Goal: Transaction & Acquisition: Purchase product/service

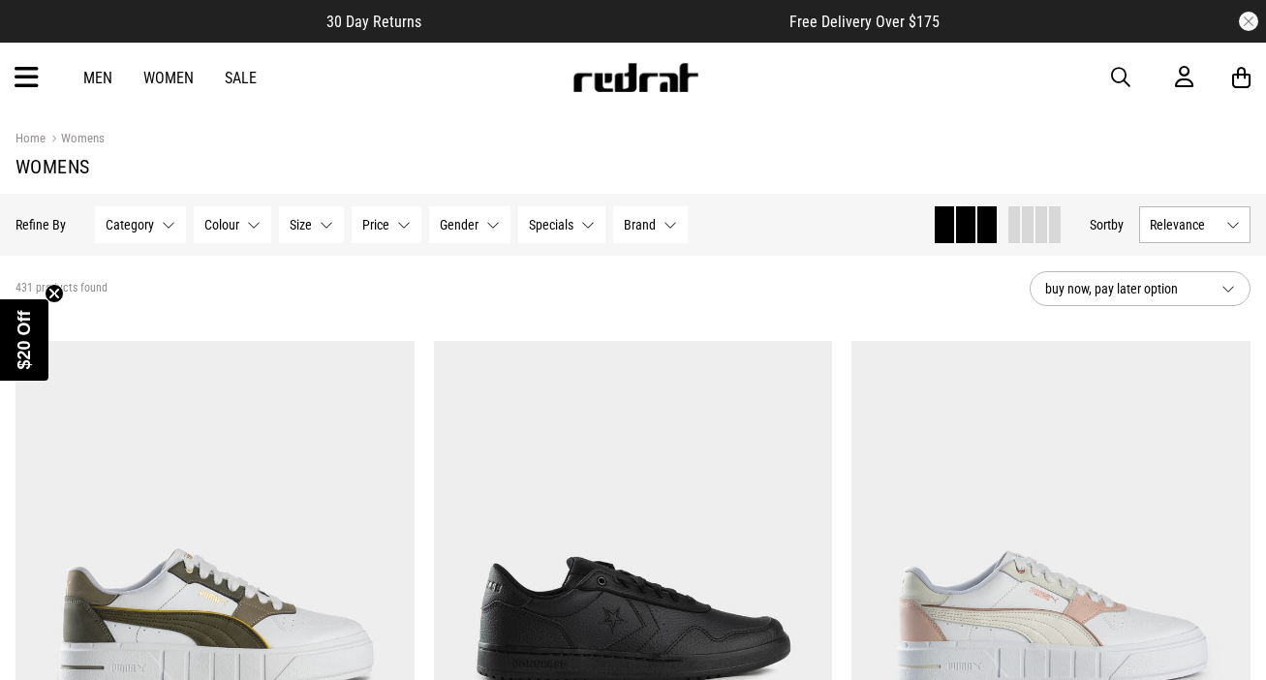
click at [1134, 71] on button "button" at bounding box center [1130, 77] width 39 height 23
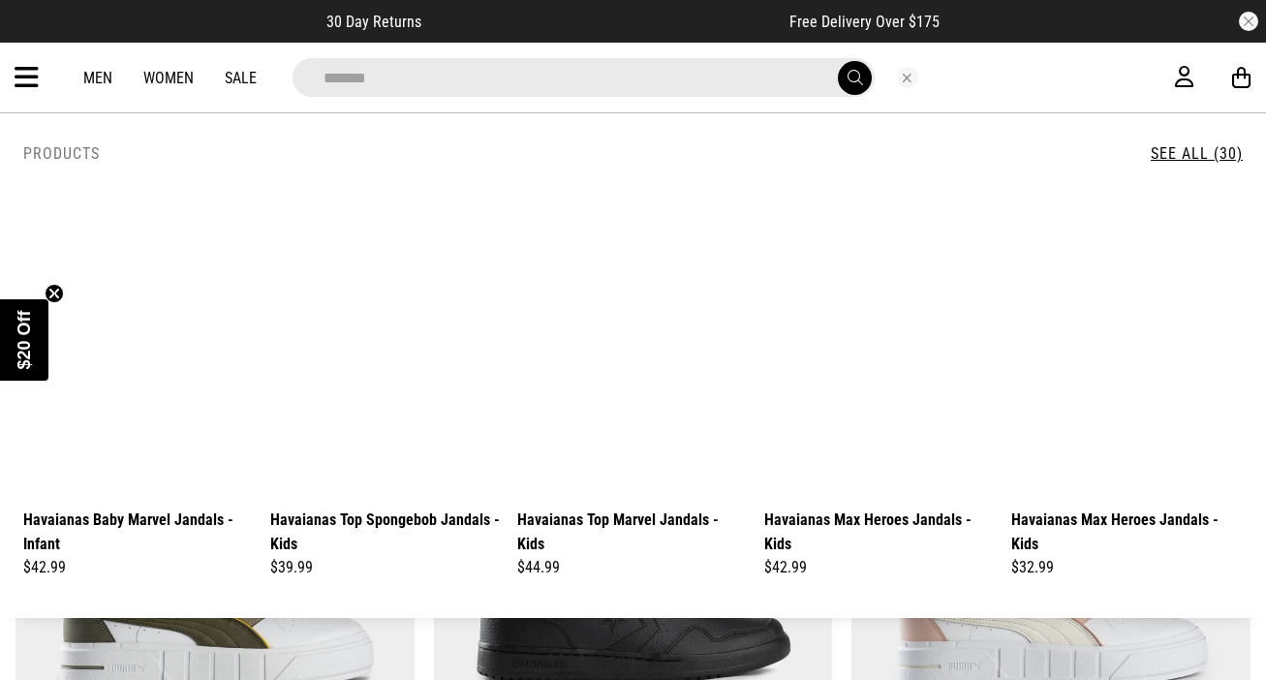
type input "*******"
click at [838, 61] on button "submit" at bounding box center [855, 78] width 34 height 34
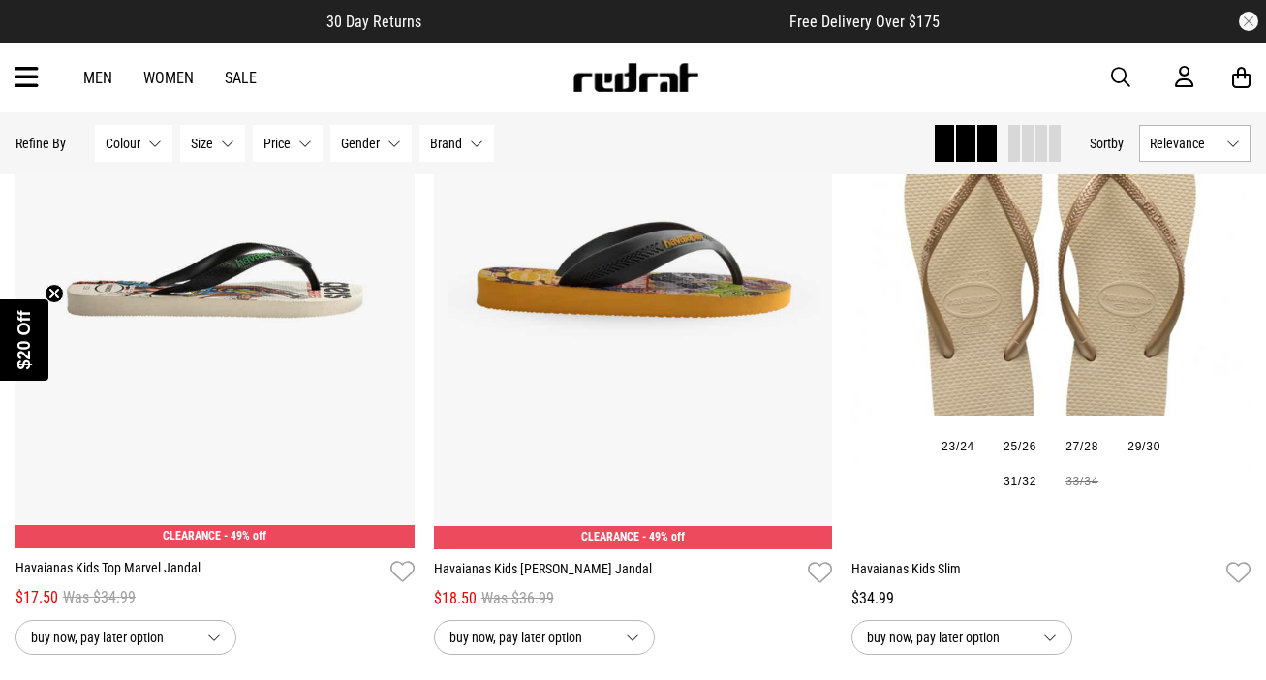
scroll to position [6010, 0]
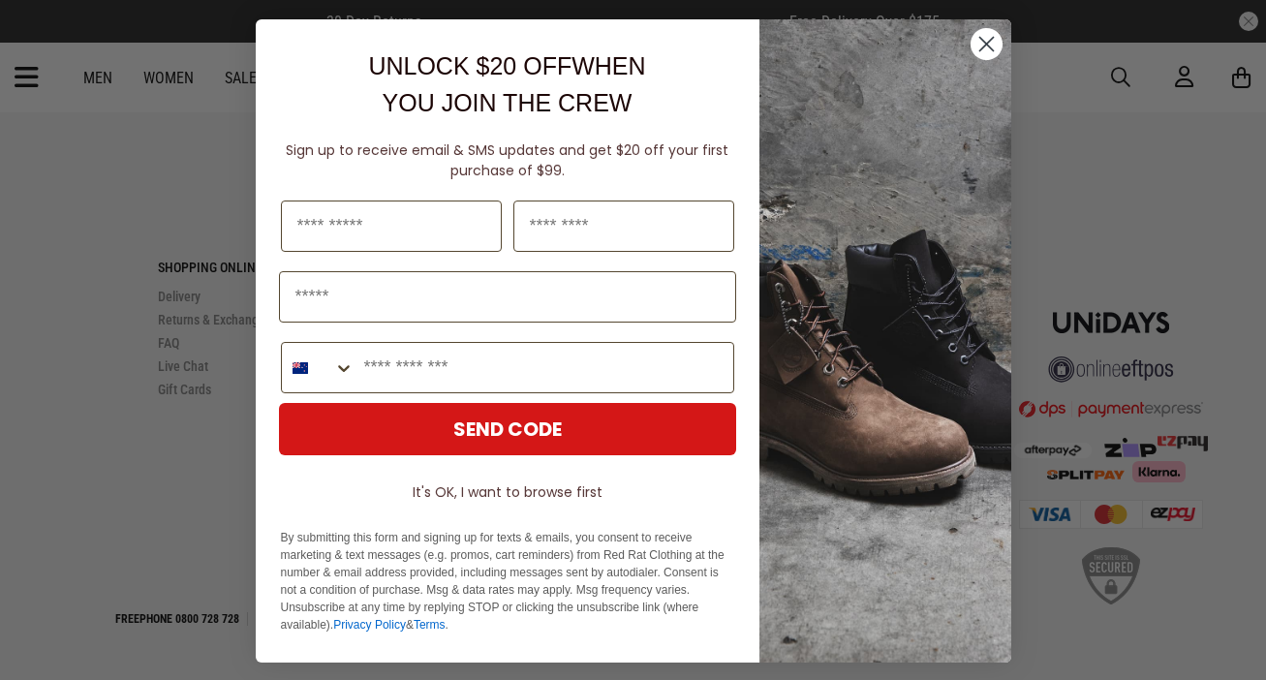
click at [977, 41] on circle "Close dialog" at bounding box center [985, 44] width 32 height 32
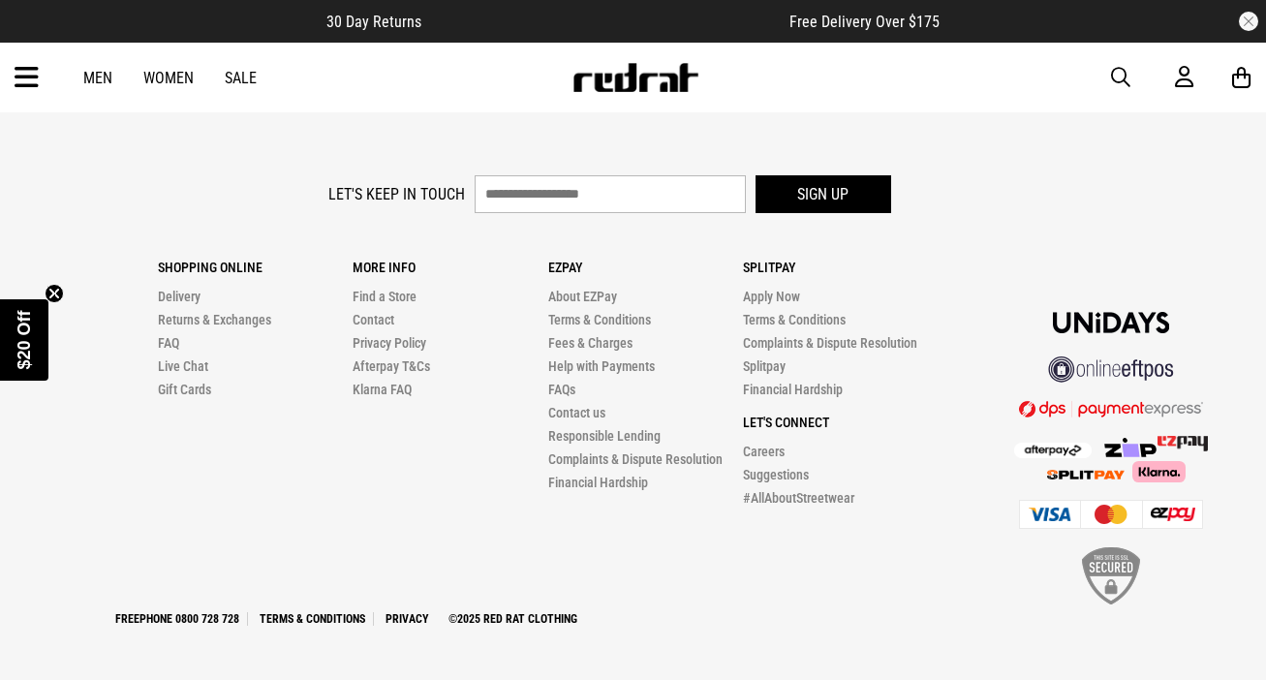
click at [152, 75] on link "Women" at bounding box center [168, 78] width 50 height 18
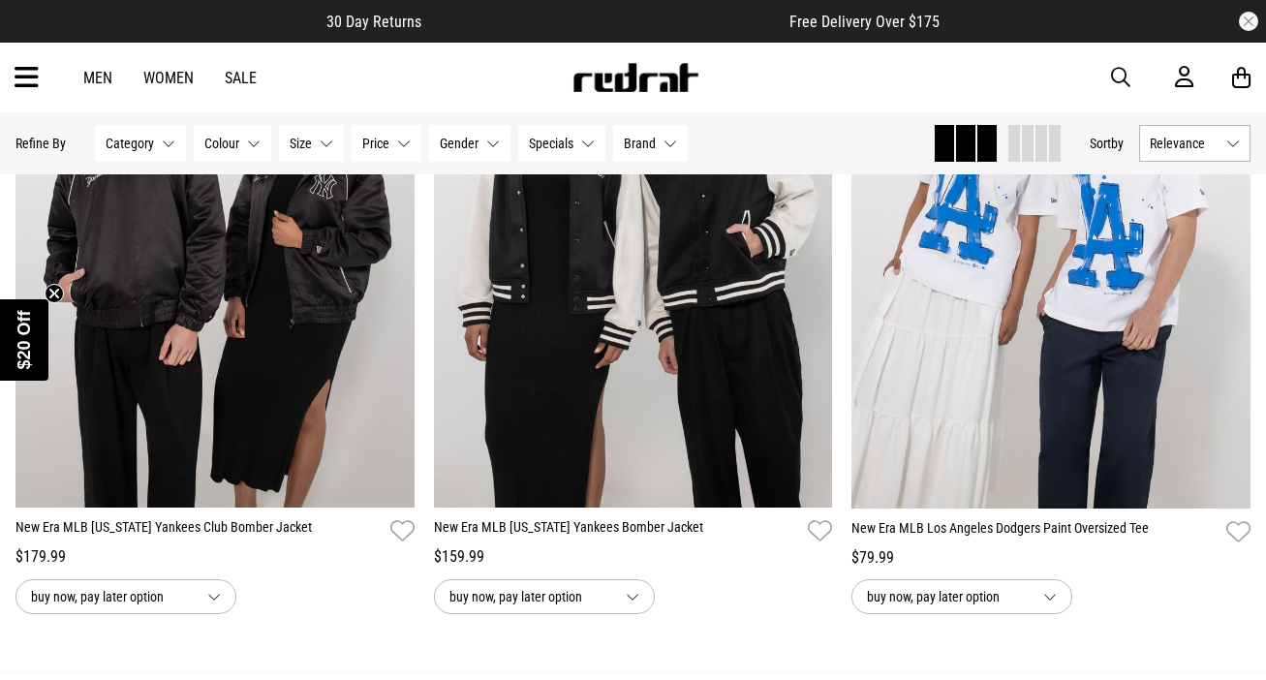
scroll to position [5765, 0]
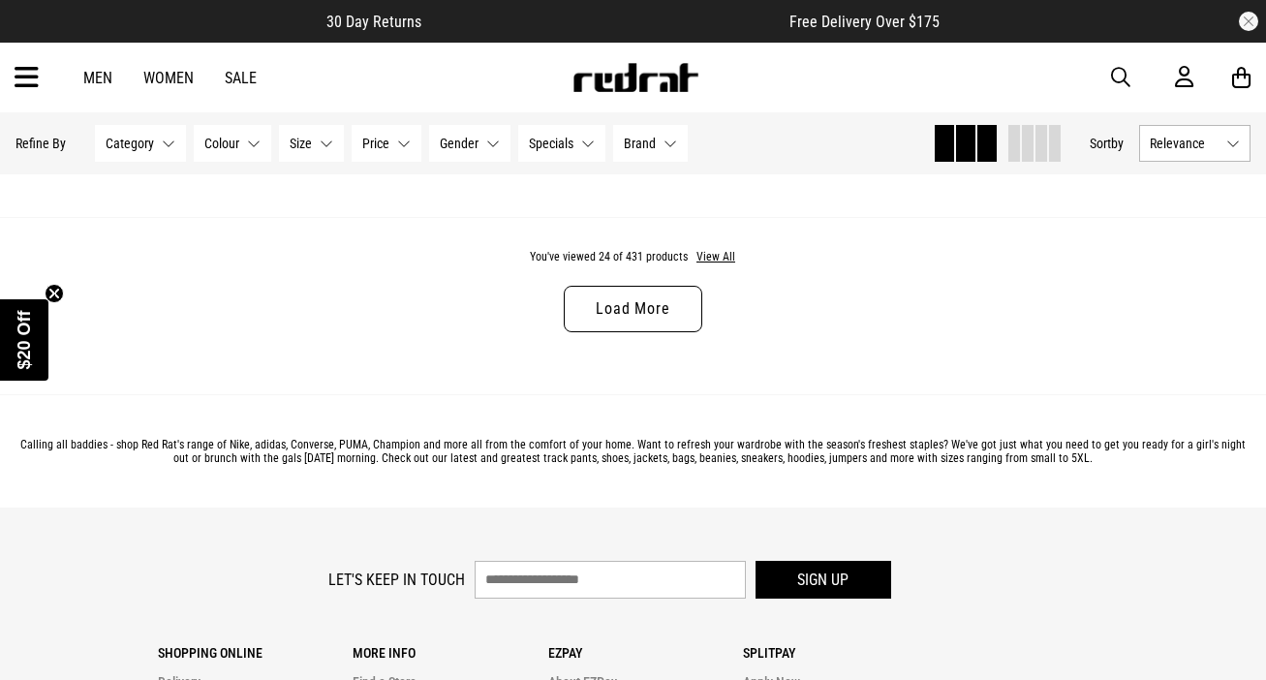
click at [658, 306] on link "Load More" at bounding box center [633, 309] width 138 height 46
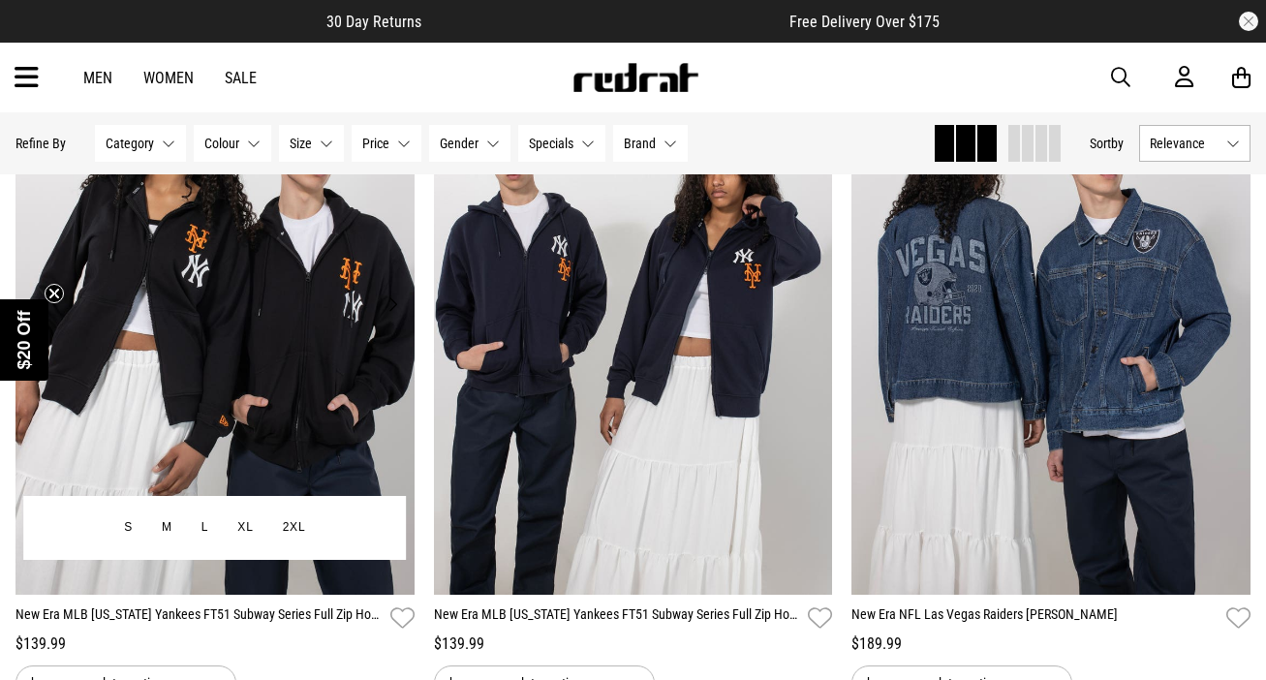
scroll to position [10871, 0]
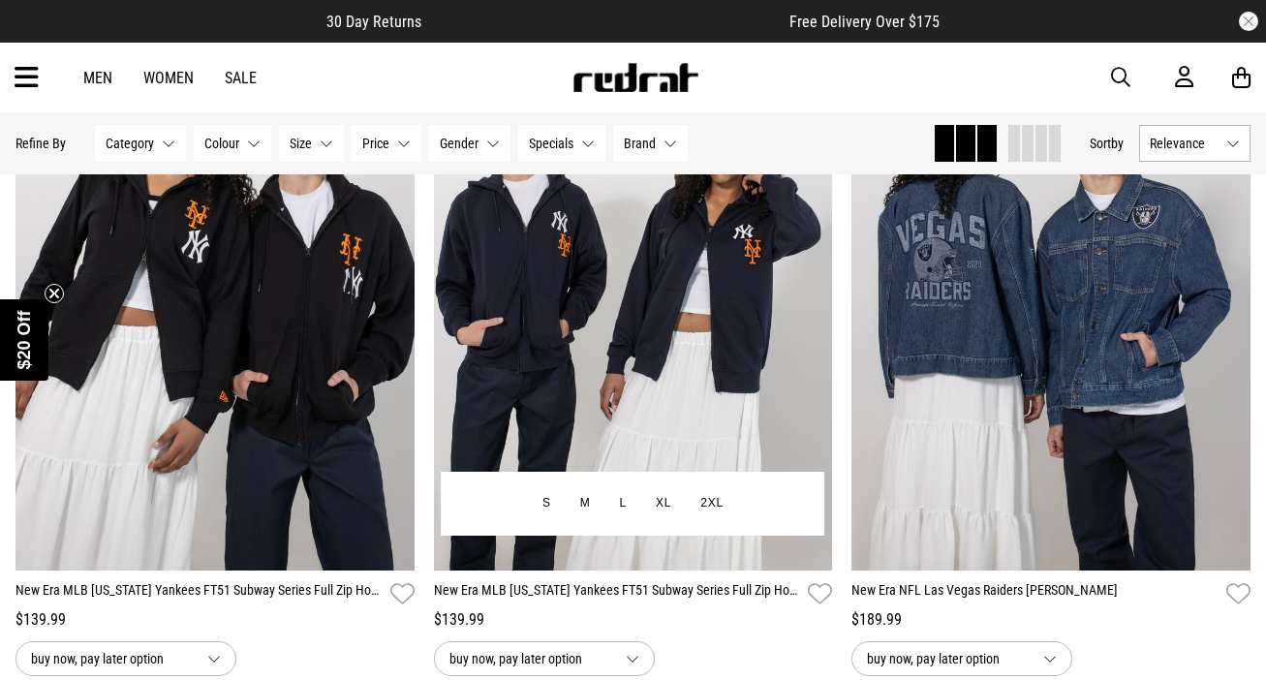
click at [719, 509] on button "2XL" at bounding box center [712, 503] width 52 height 35
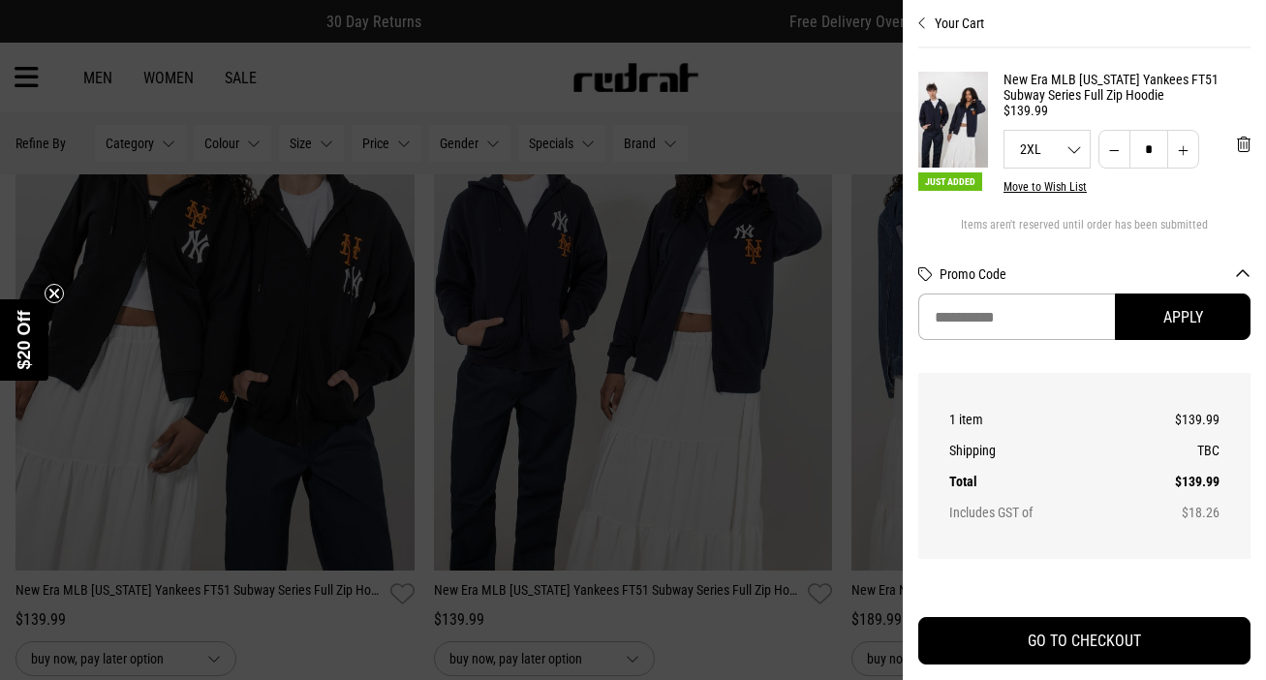
click at [680, 464] on div at bounding box center [633, 340] width 1266 height 680
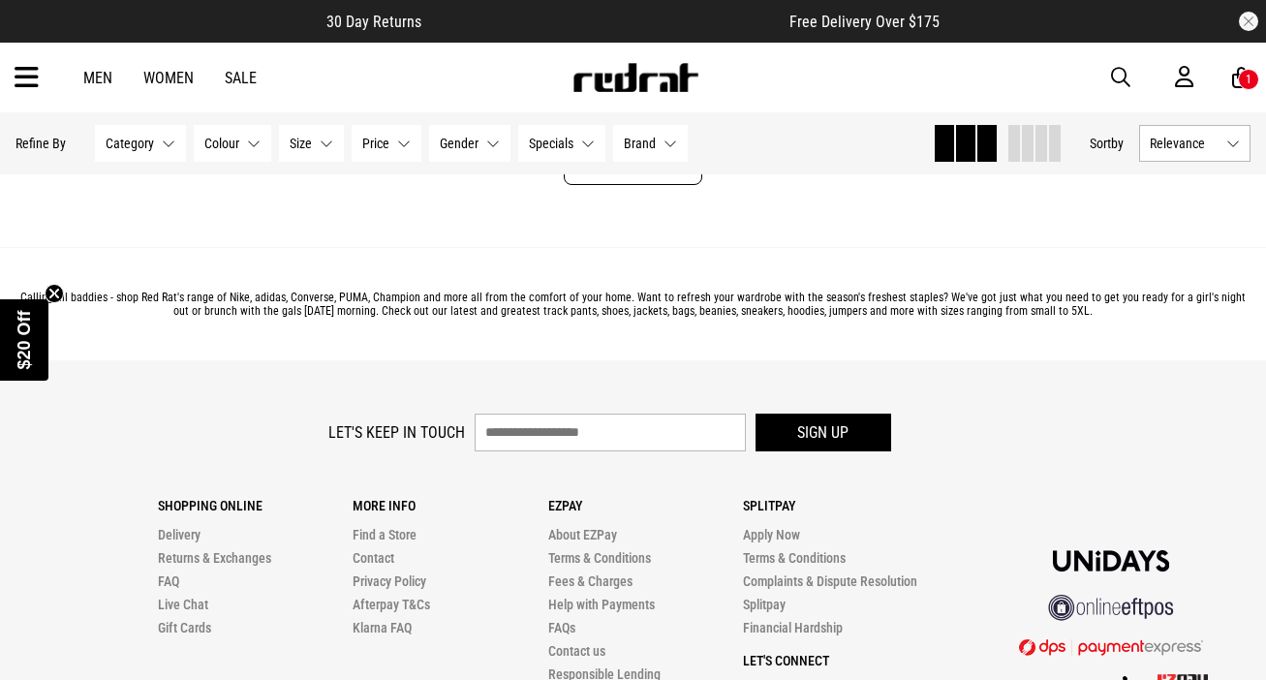
scroll to position [11447, 0]
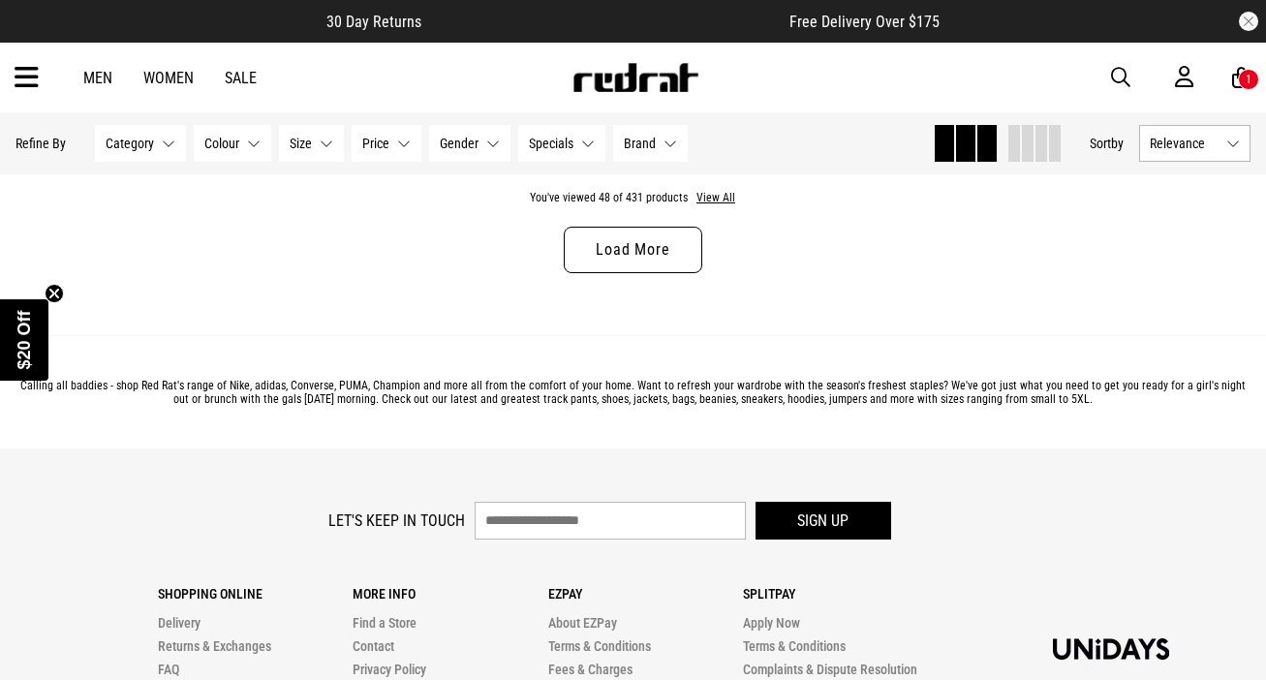
click at [646, 252] on link "Load More" at bounding box center [633, 250] width 138 height 46
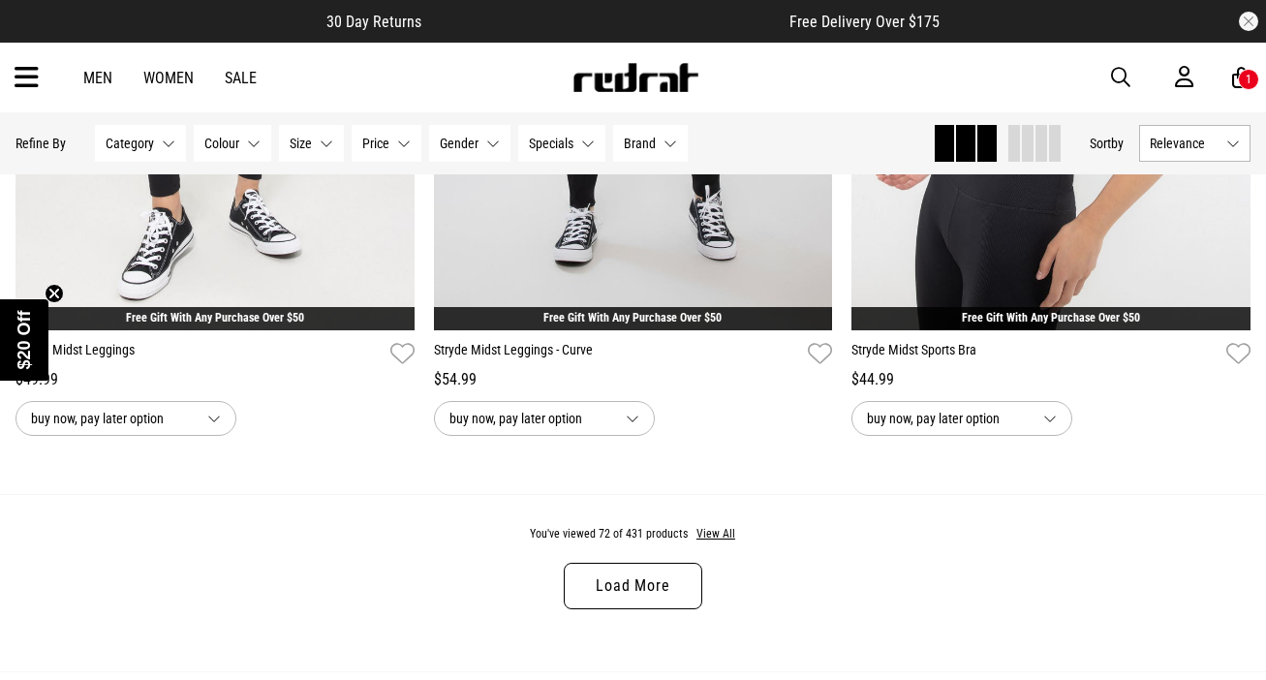
scroll to position [16734, 0]
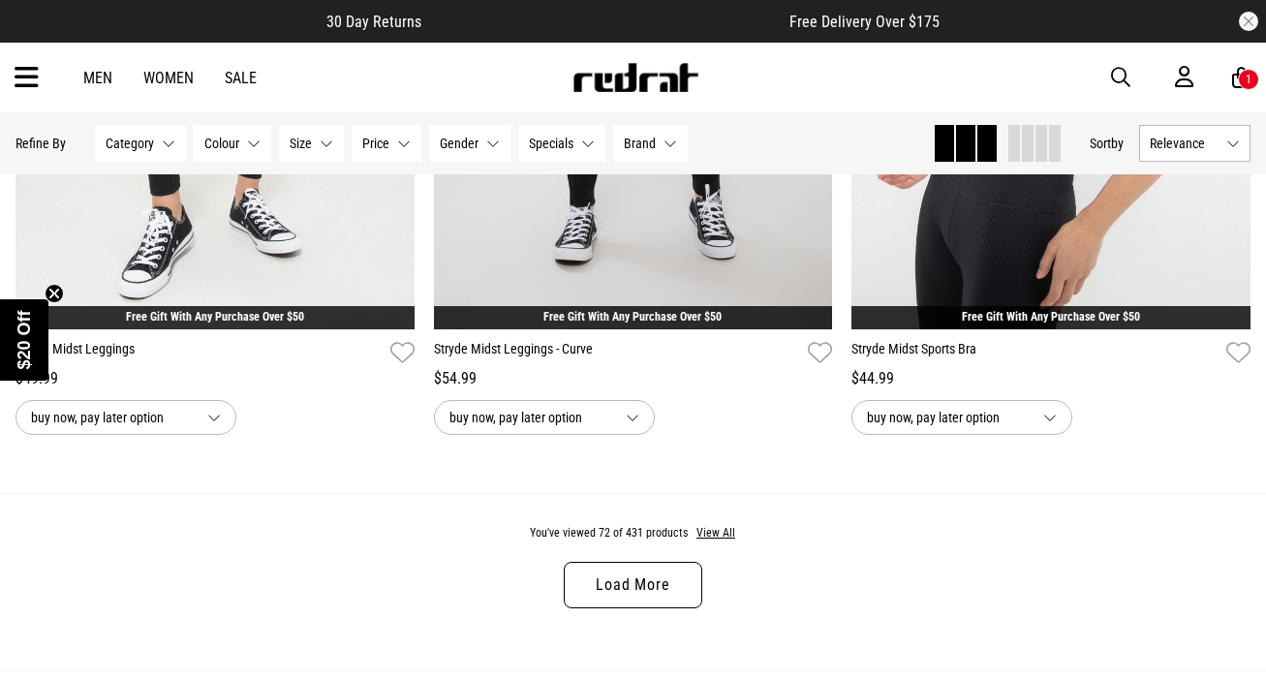
click at [586, 572] on link "Load More" at bounding box center [633, 585] width 138 height 46
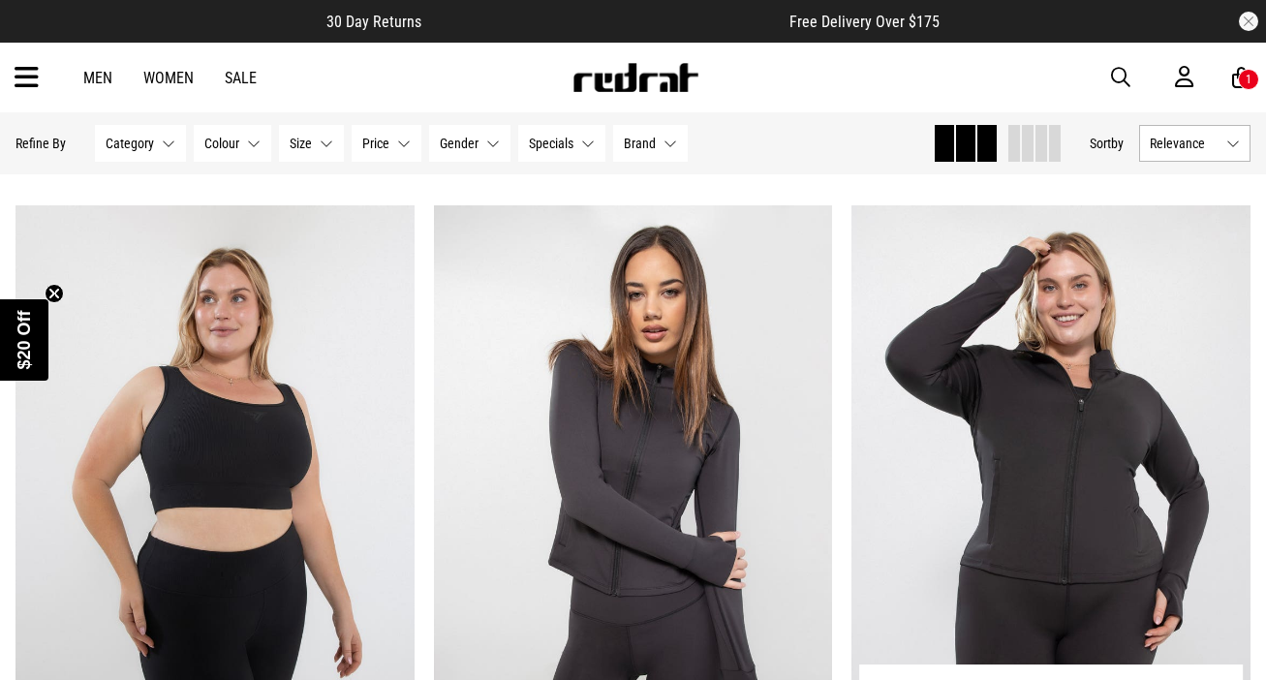
scroll to position [17196, 0]
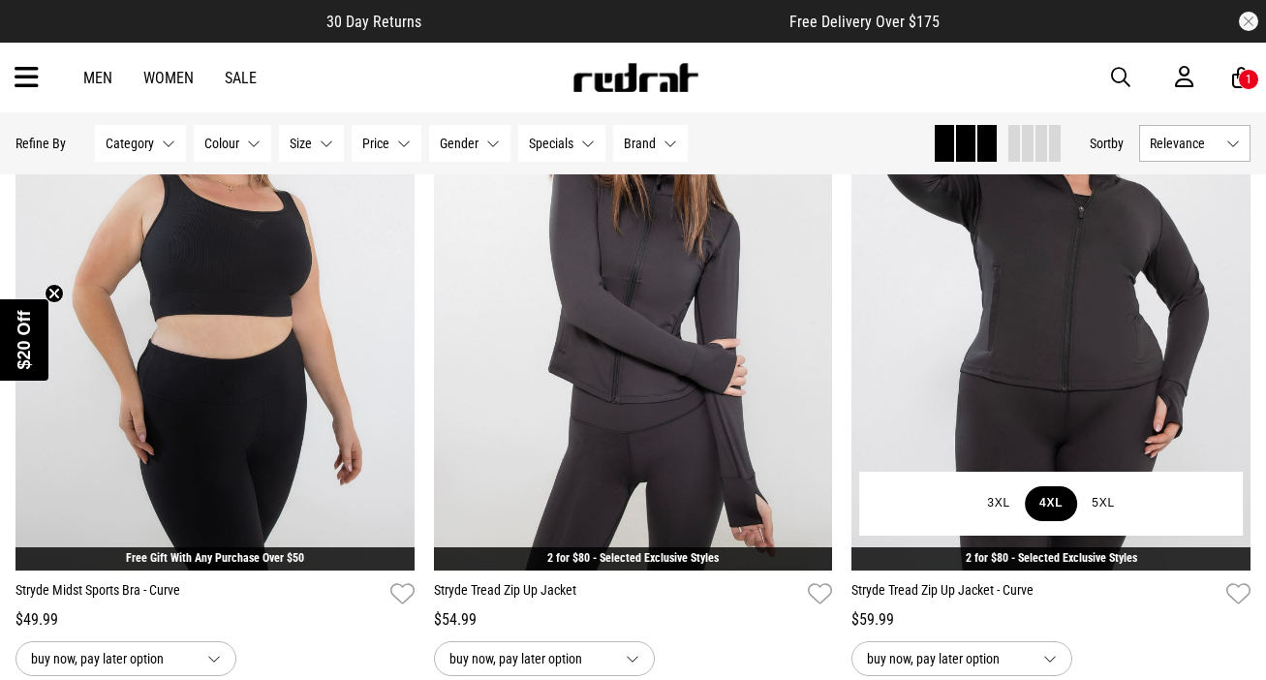
click at [1043, 500] on button "4XL" at bounding box center [1051, 503] width 52 height 35
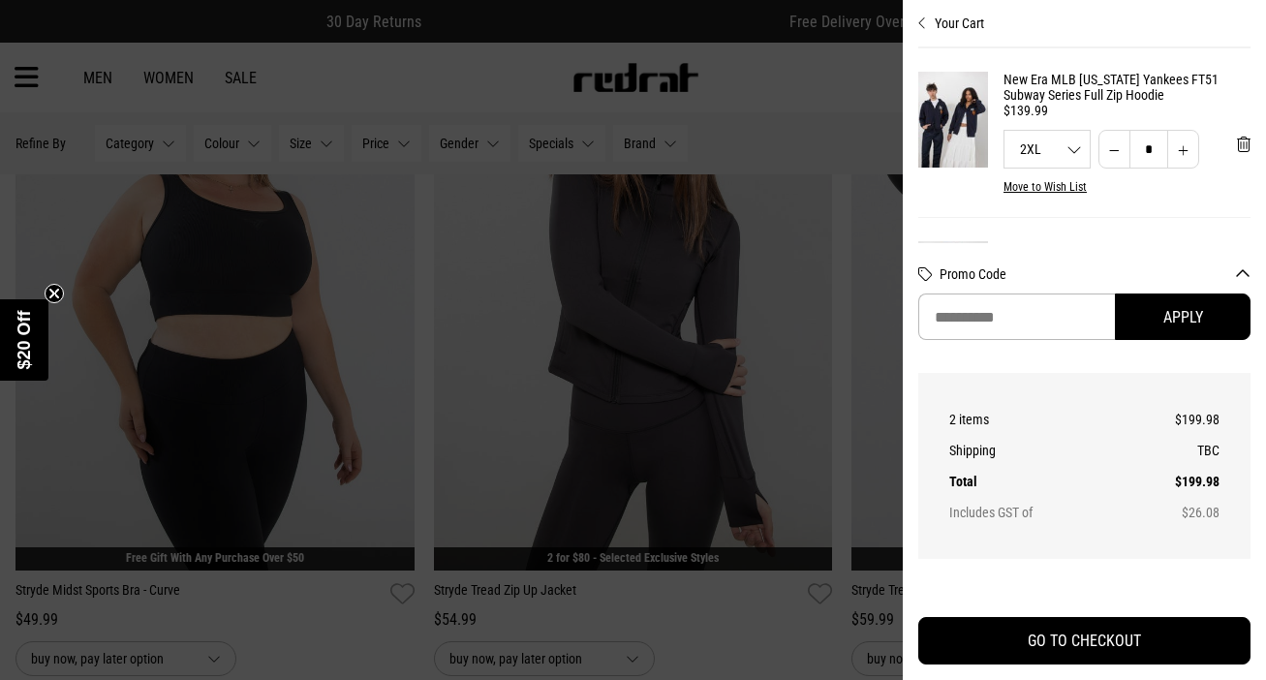
click at [837, 443] on div at bounding box center [633, 340] width 1266 height 680
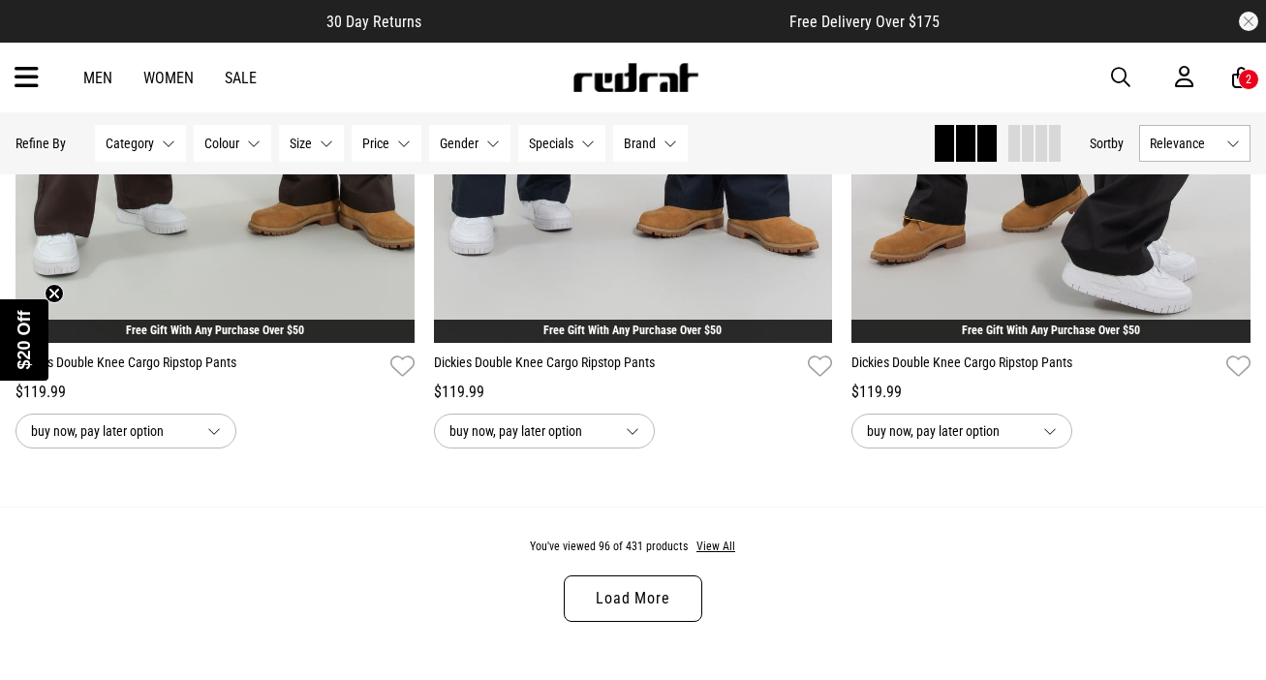
scroll to position [22441, 0]
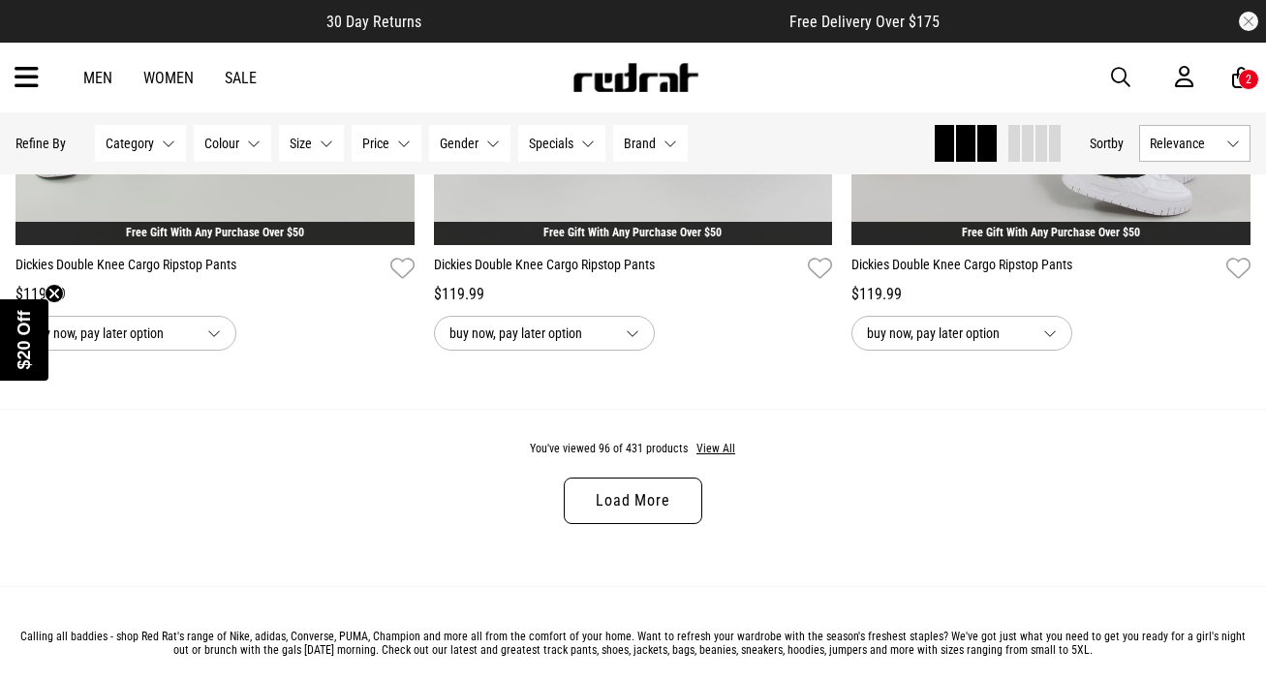
click at [680, 479] on link "Load More" at bounding box center [633, 500] width 138 height 46
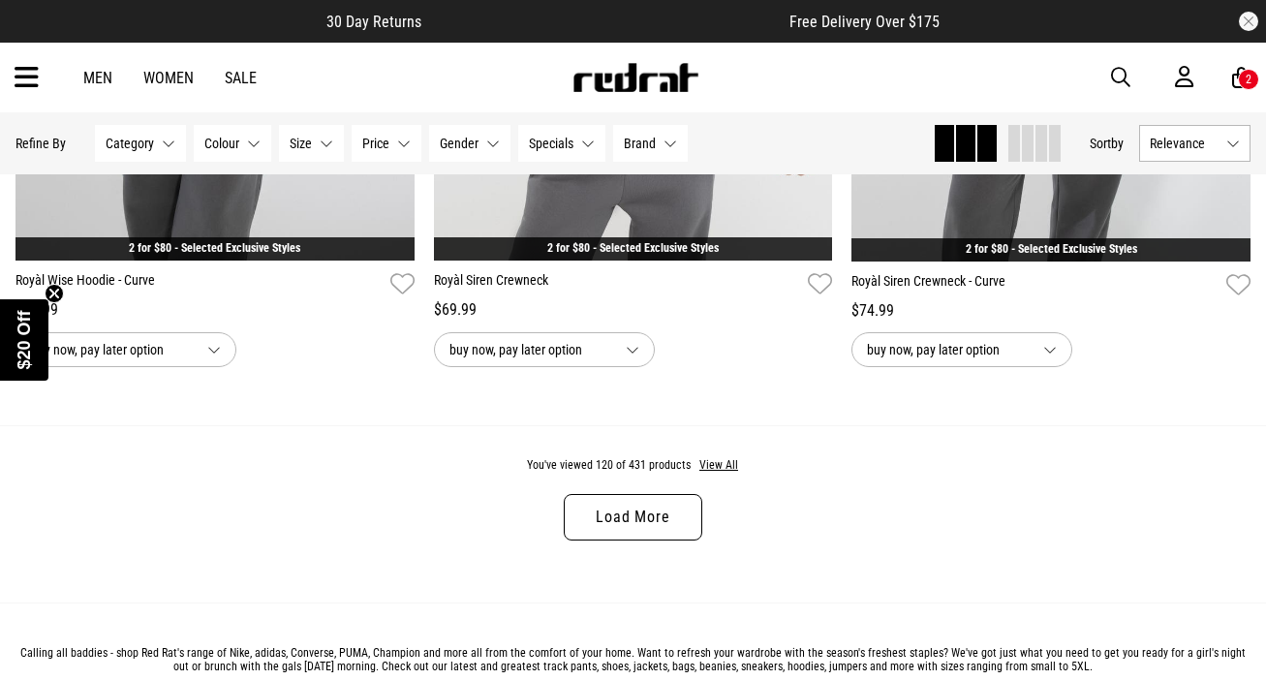
scroll to position [28089, 0]
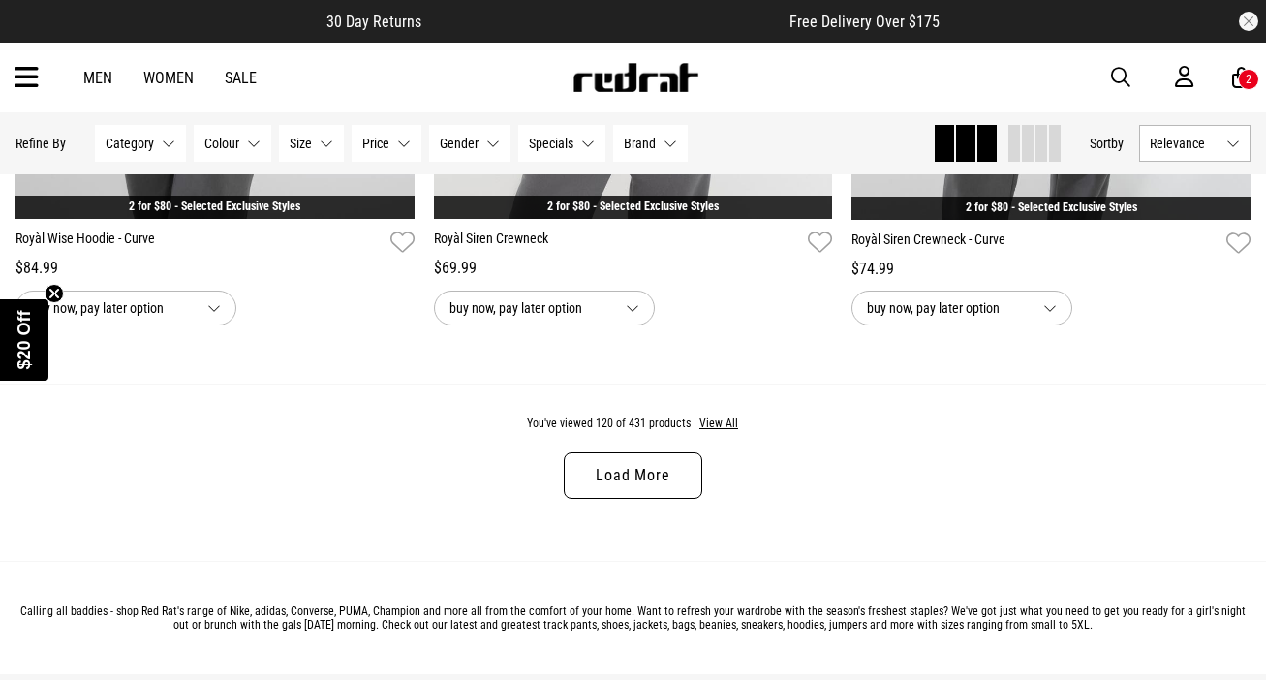
click at [580, 483] on link "Load More" at bounding box center [633, 475] width 138 height 46
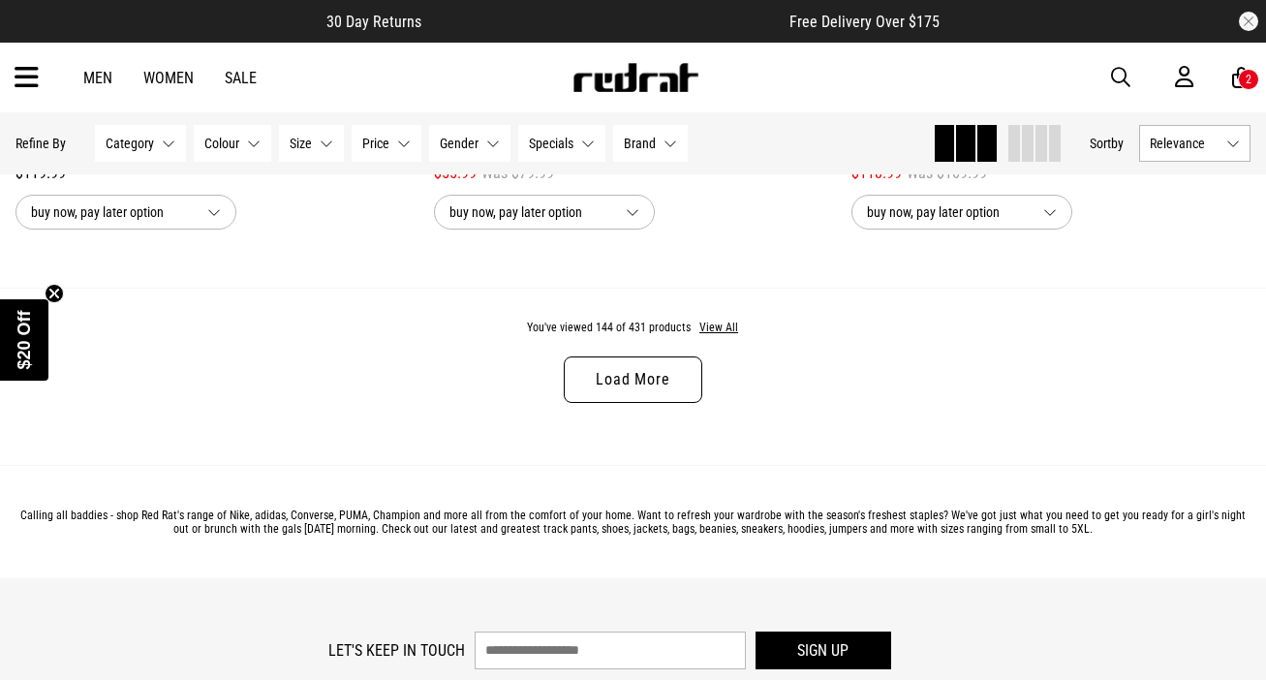
scroll to position [33943, 0]
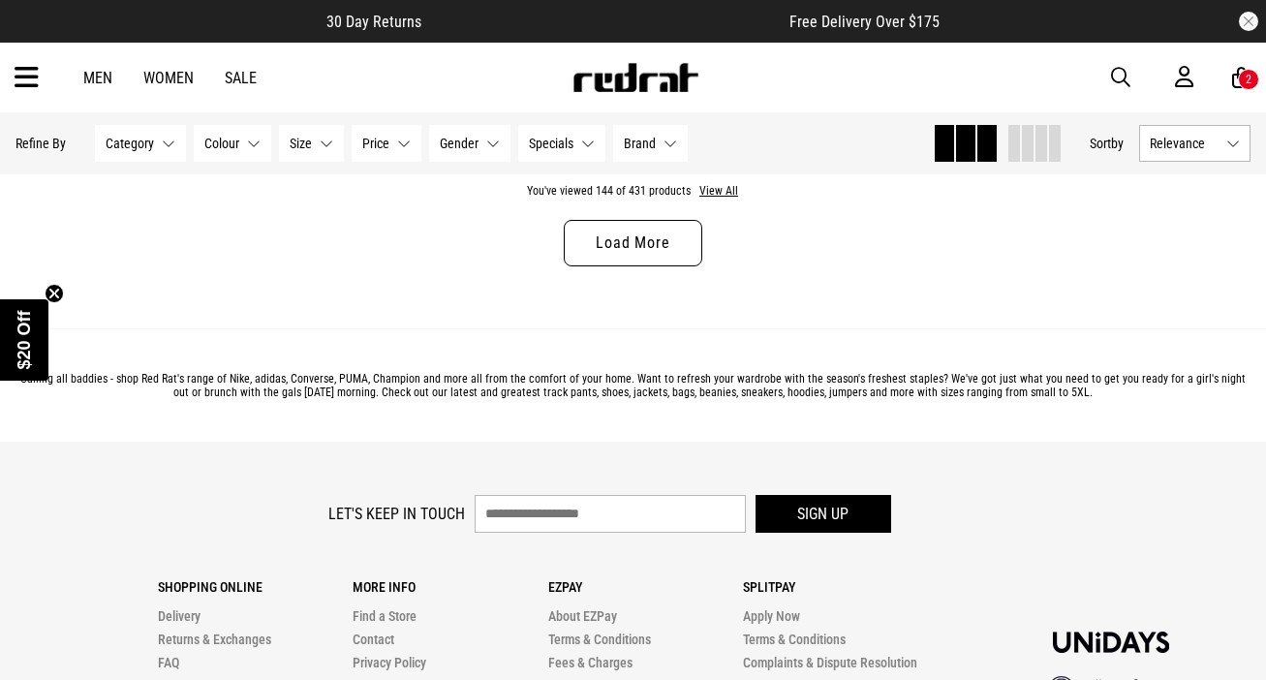
click at [660, 224] on link "Load More" at bounding box center [633, 243] width 138 height 46
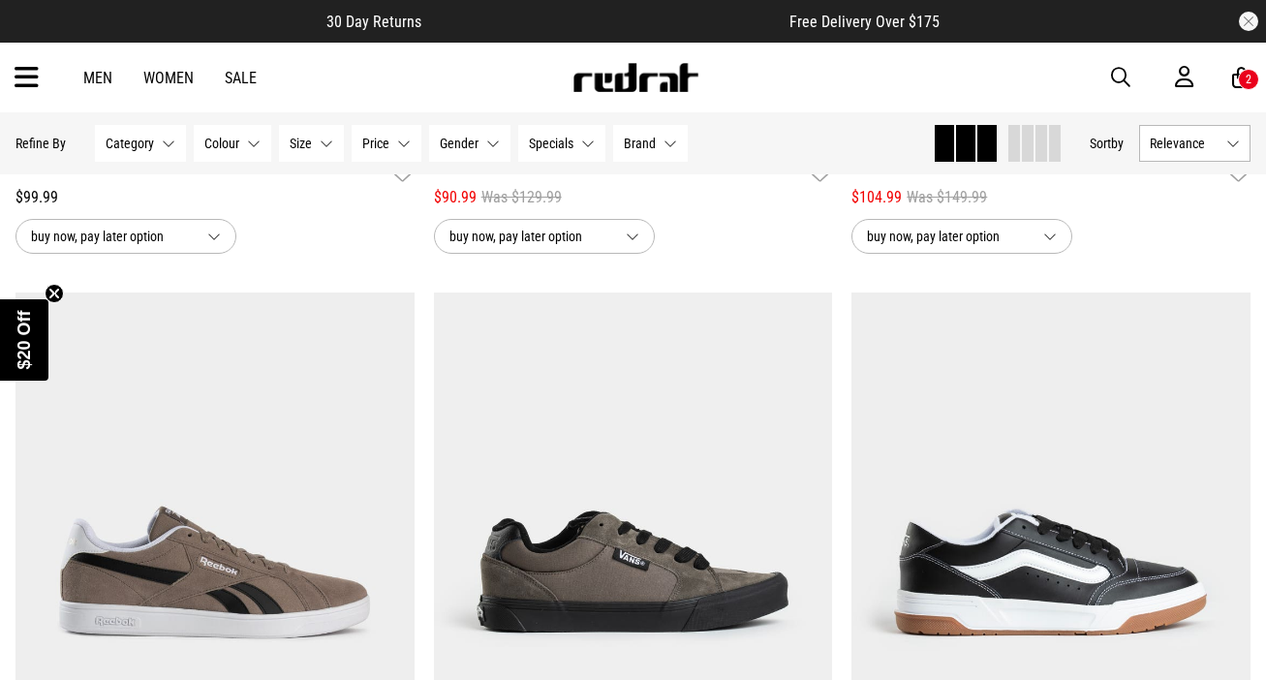
scroll to position [36811, 0]
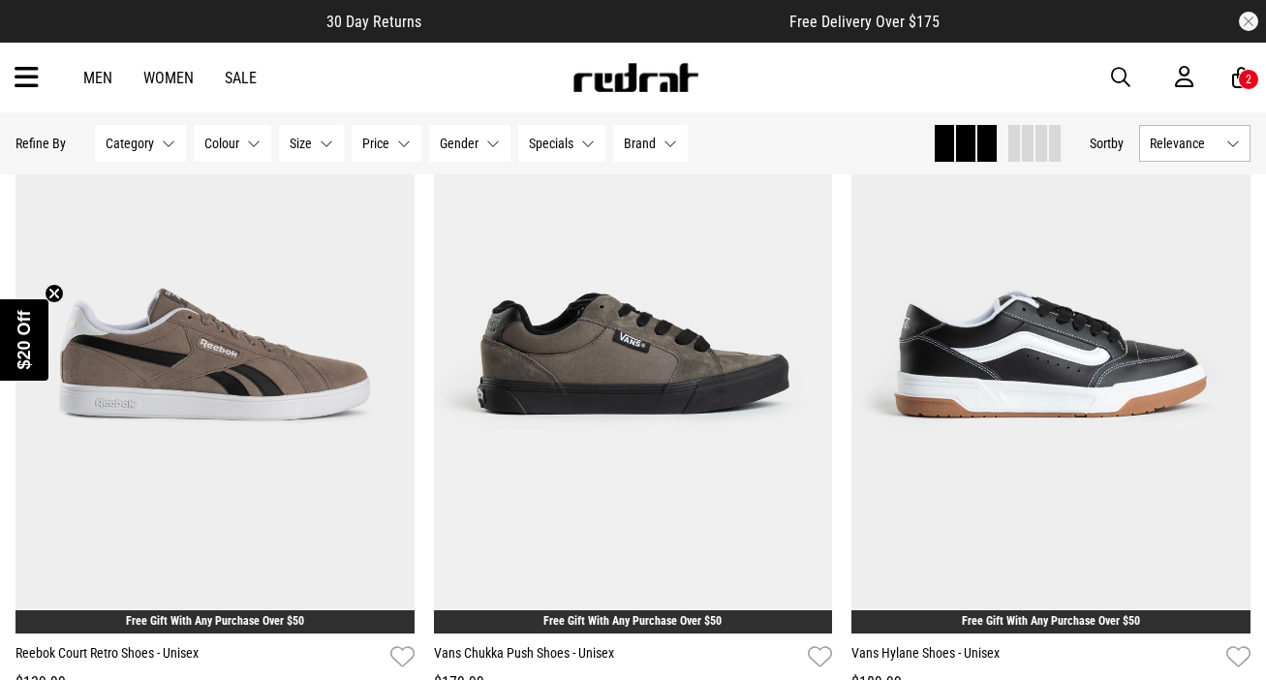
click at [1232, 74] on icon at bounding box center [1241, 78] width 18 height 24
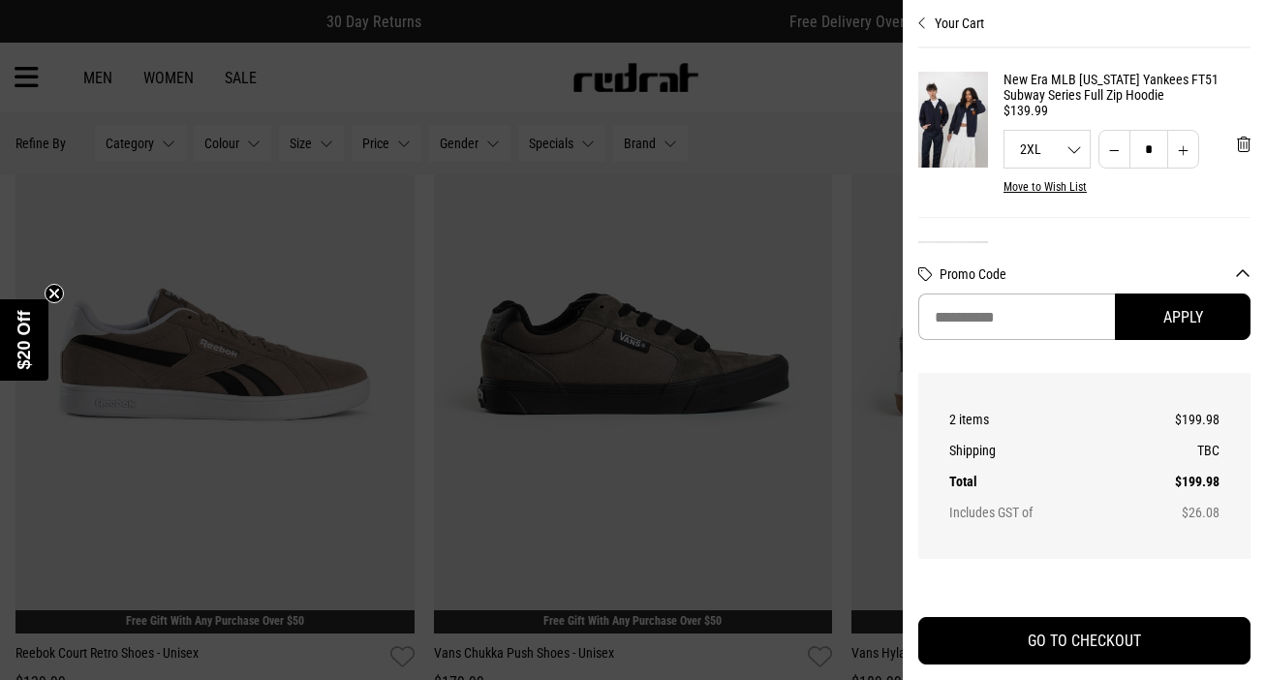
click at [1037, 86] on link "New Era MLB [US_STATE] Yankees FT51 Subway Series Full Zip Hoodie" at bounding box center [1126, 87] width 247 height 31
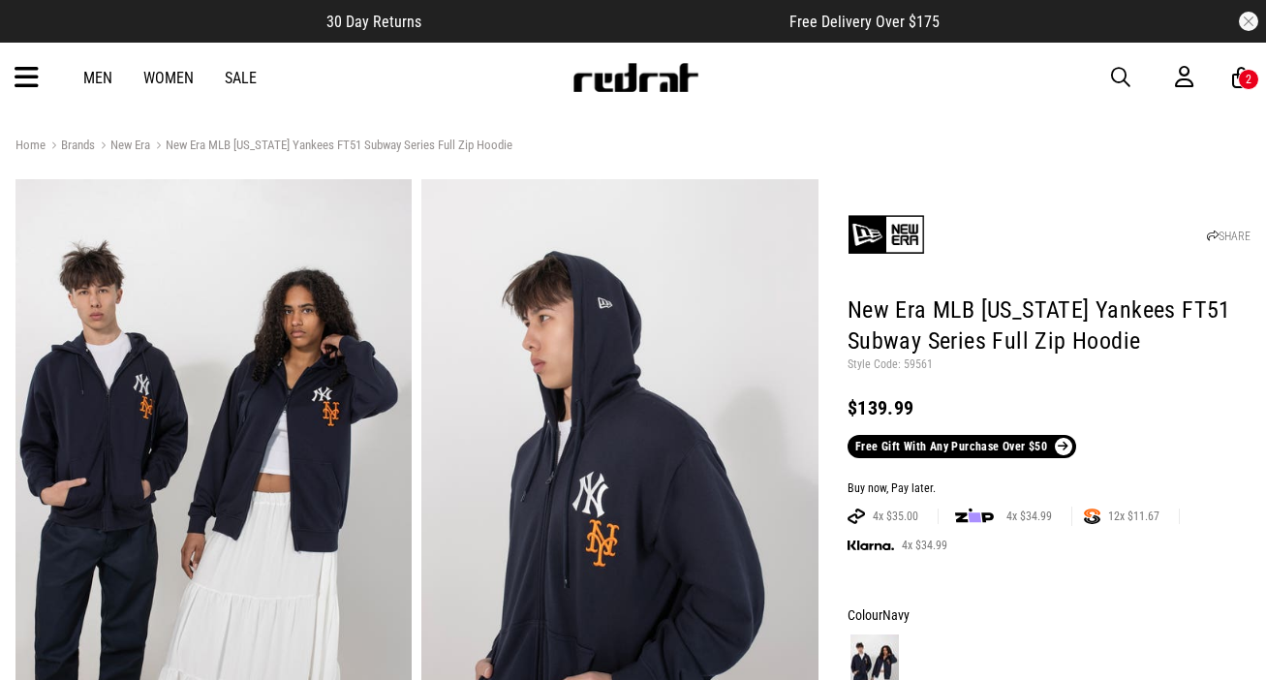
click at [354, 487] on img at bounding box center [213, 452] width 396 height 546
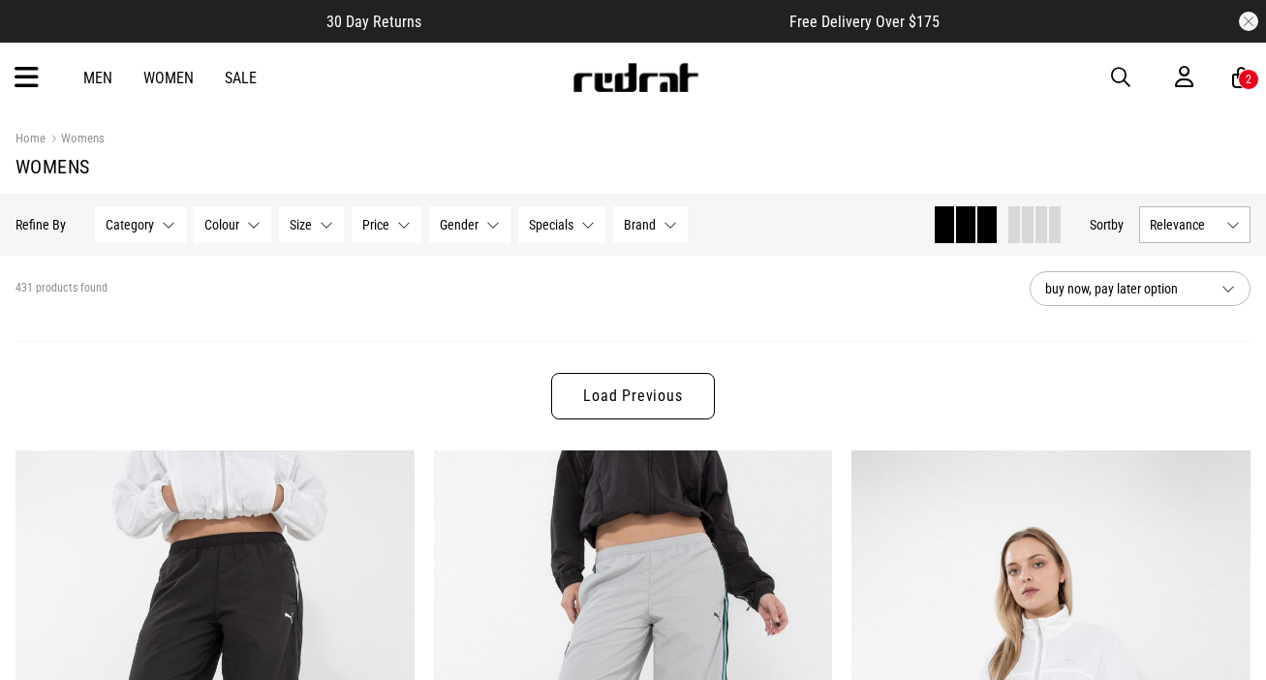
click at [231, 66] on div "Men Women Sale Sign in New Back Footwear Back Mens Back Womens Back Youth & Kid…" at bounding box center [633, 78] width 1266 height 70
click at [235, 72] on link "Sale" at bounding box center [241, 78] width 32 height 18
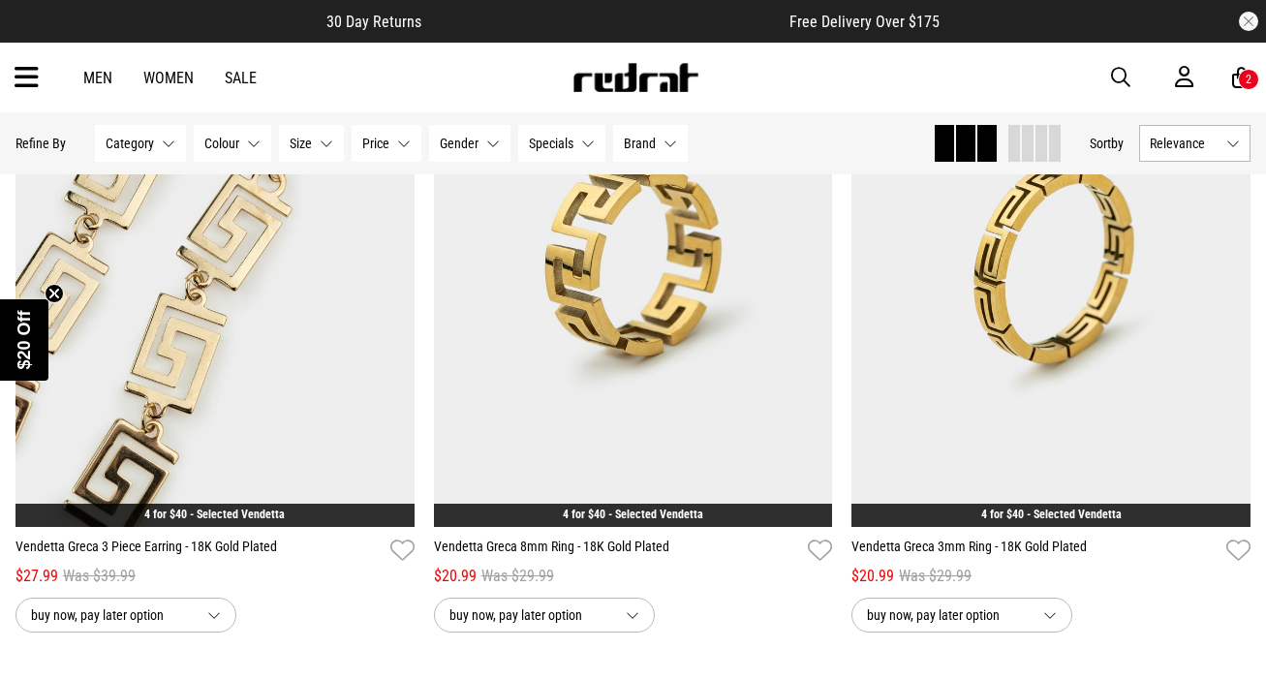
scroll to position [5812, 0]
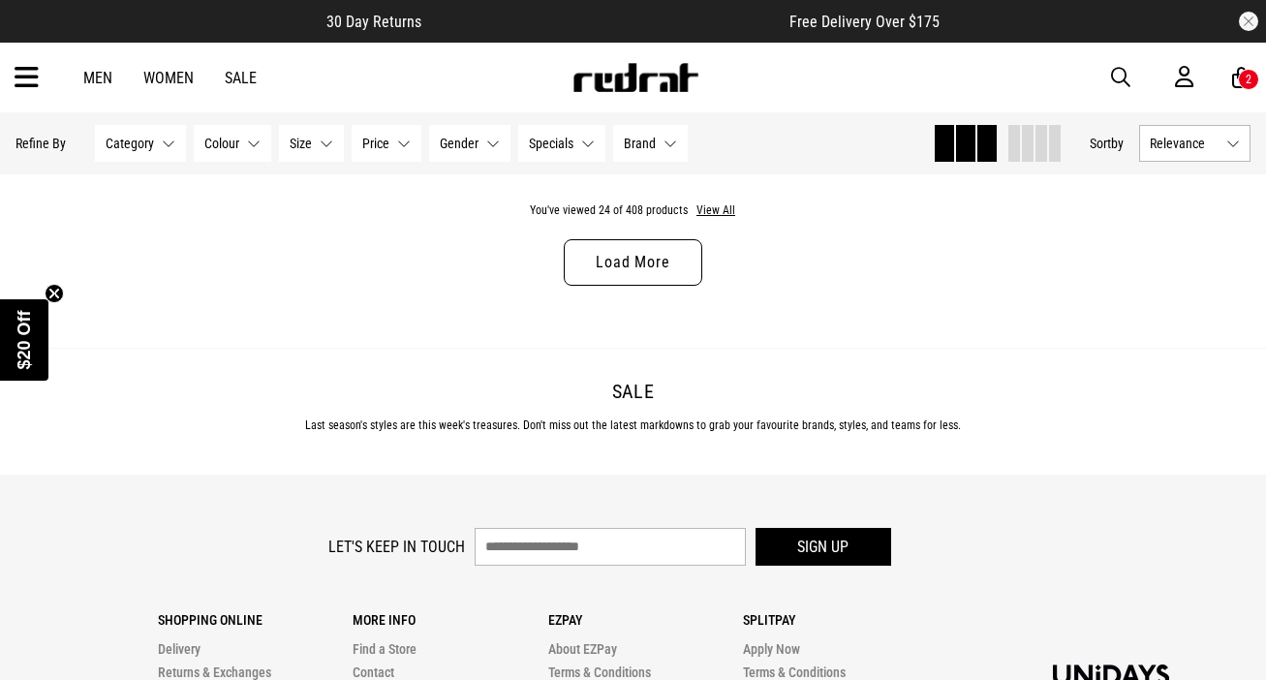
click at [679, 263] on link "Load More" at bounding box center [633, 262] width 138 height 46
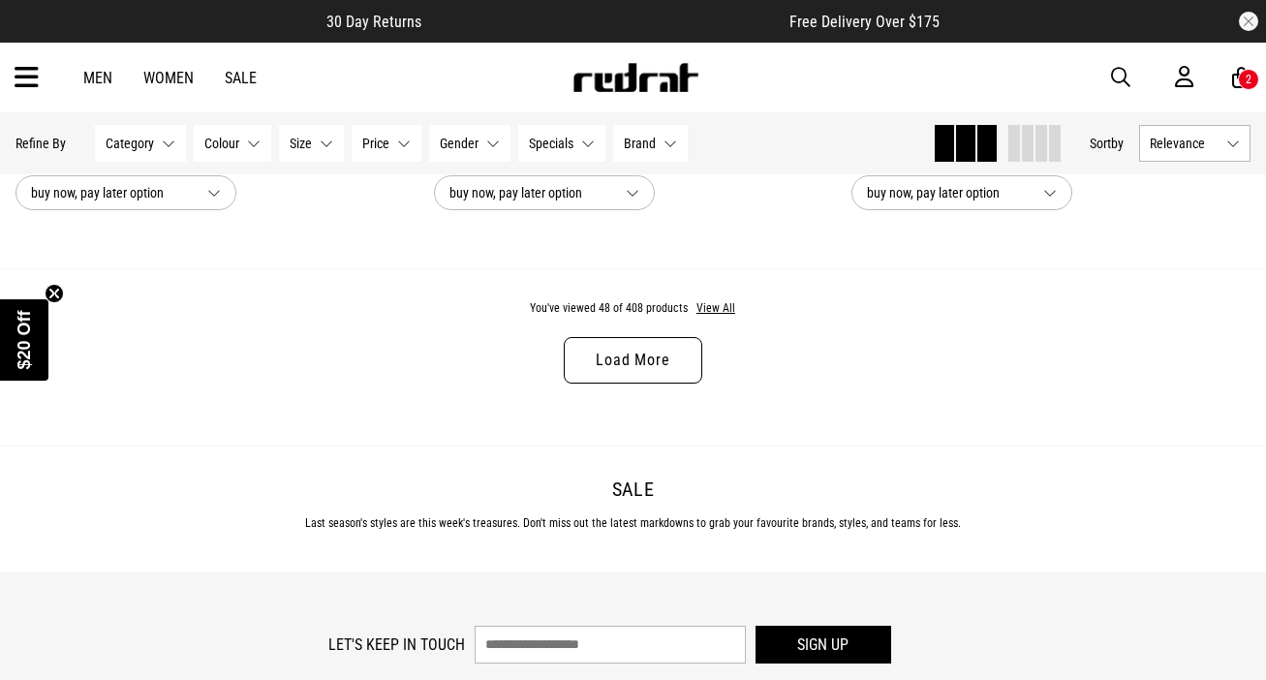
scroll to position [11259, 0]
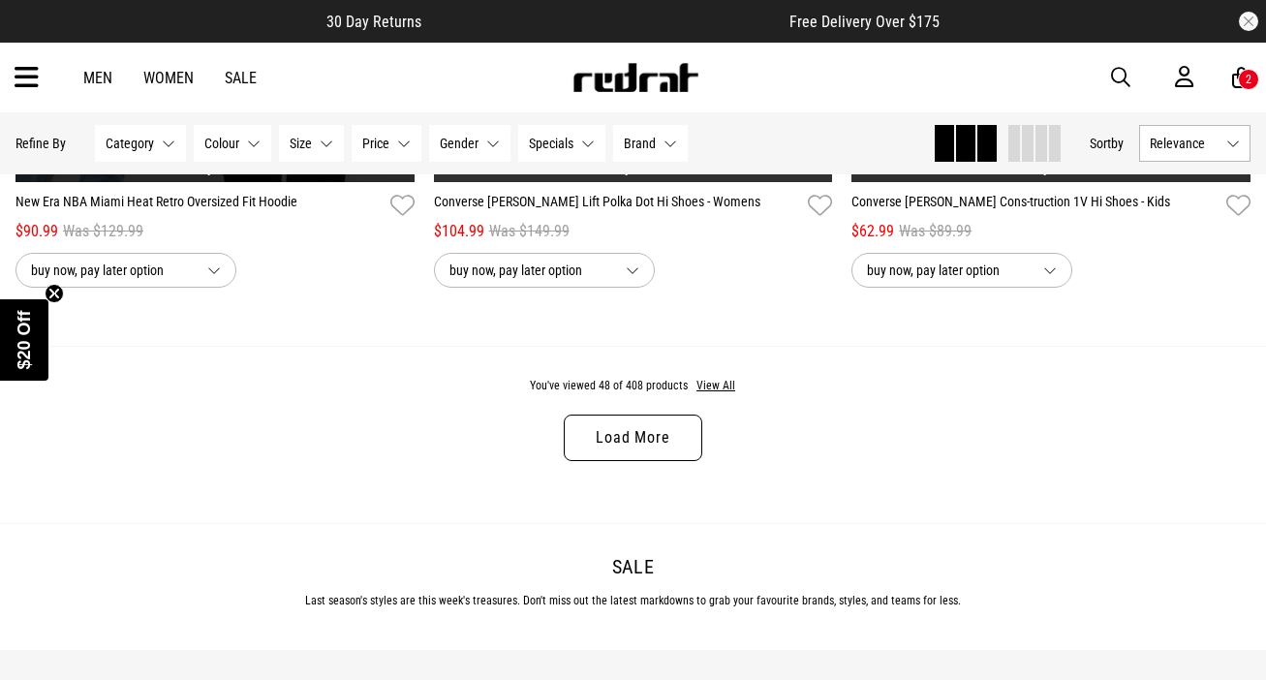
click at [678, 419] on link "Load More" at bounding box center [633, 437] width 138 height 46
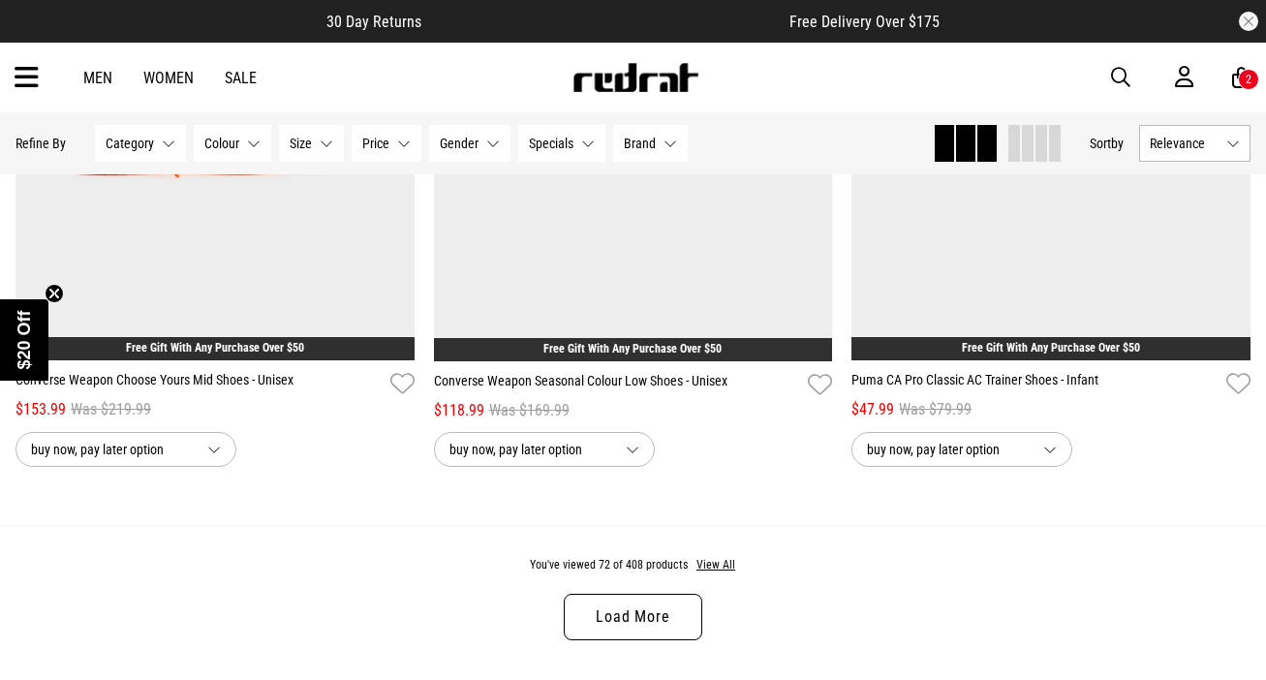
scroll to position [16705, 0]
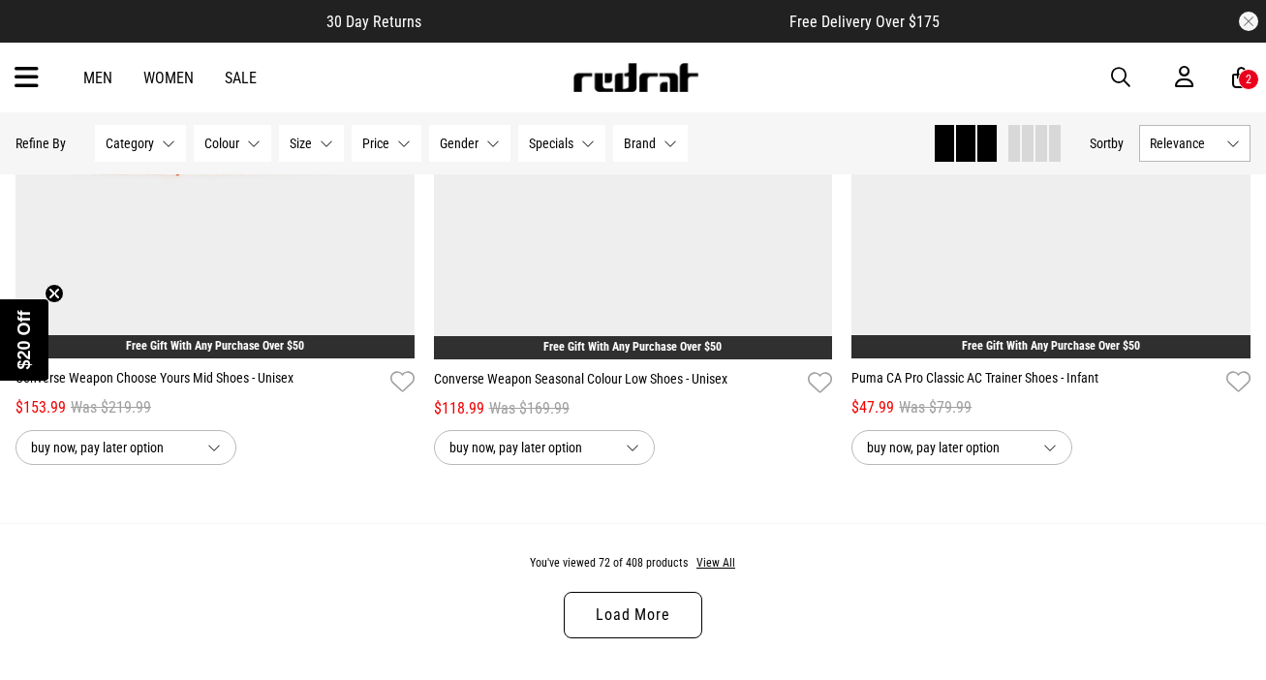
click at [645, 633] on link "Load More" at bounding box center [633, 615] width 138 height 46
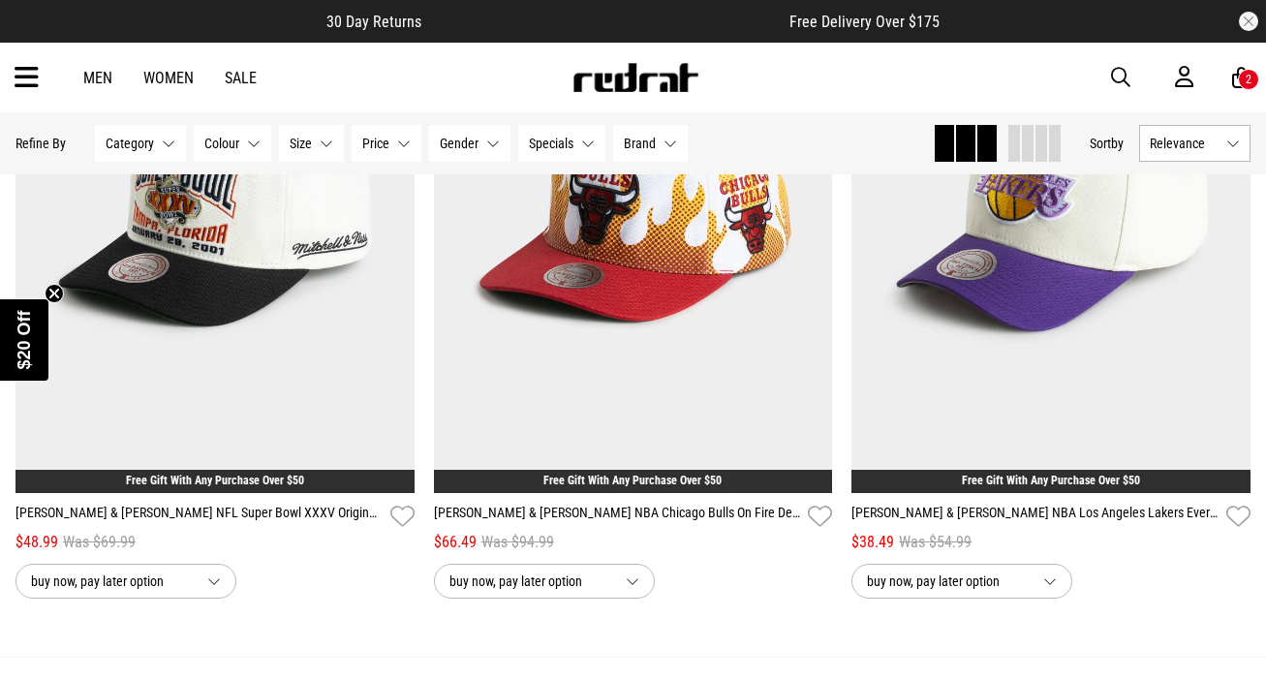
scroll to position [22603, 0]
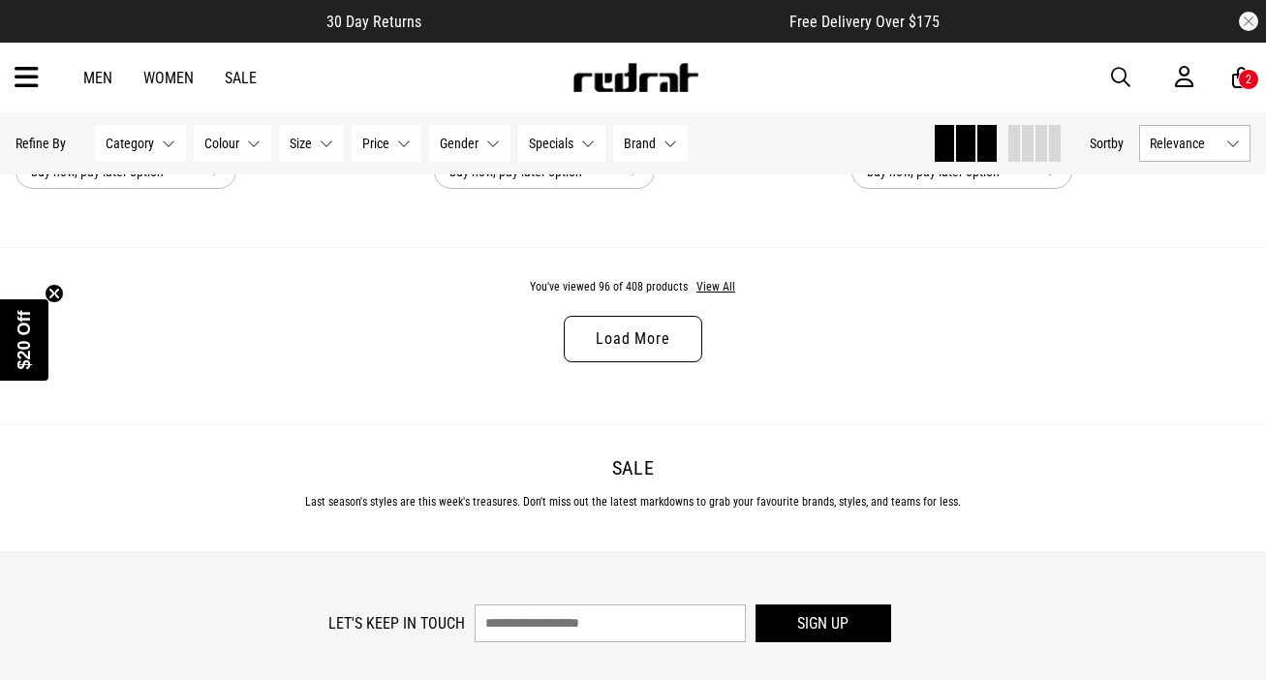
click at [648, 314] on div "You've viewed 96 of 408 products View All Load More" at bounding box center [633, 335] width 1266 height 177
click at [650, 349] on link "Load More" at bounding box center [633, 339] width 138 height 46
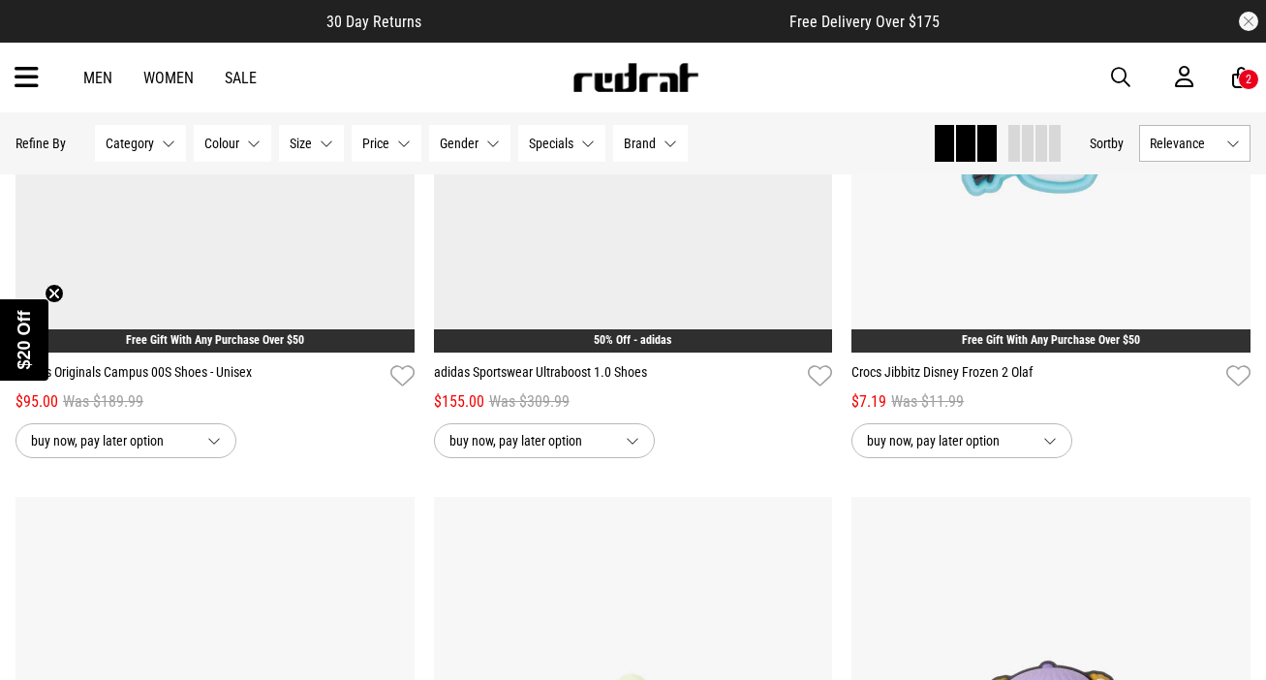
scroll to position [23820, 0]
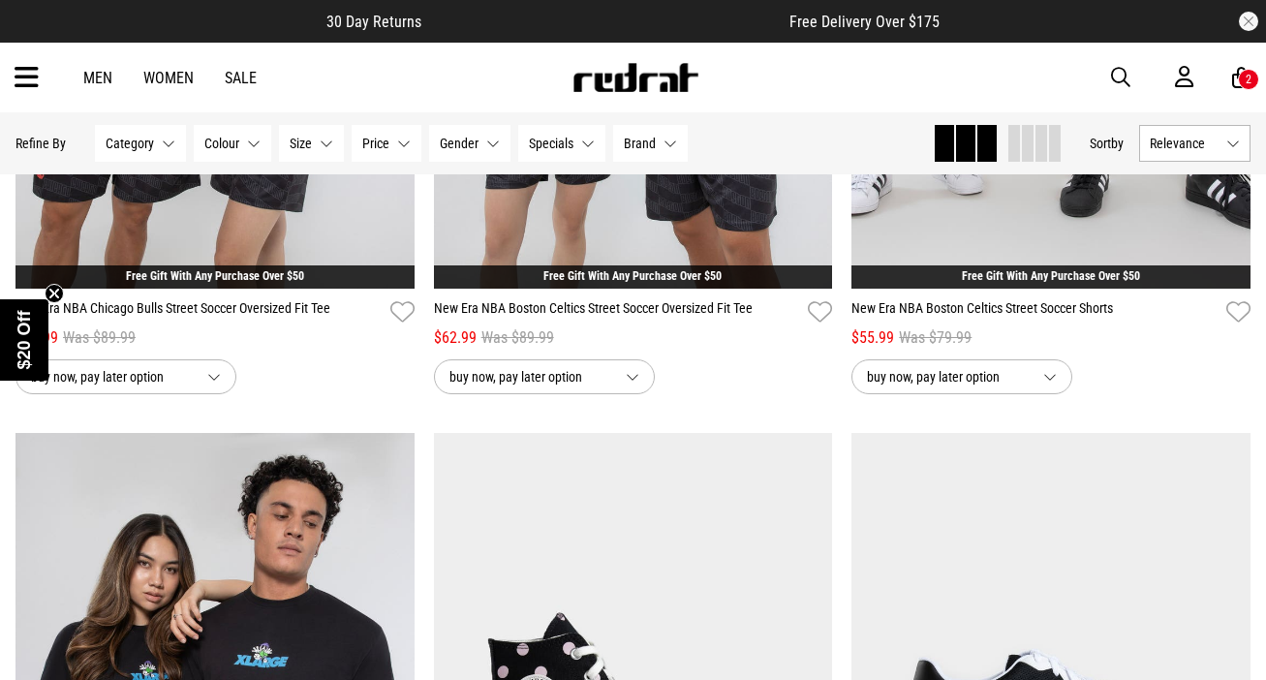
scroll to position [5643, 0]
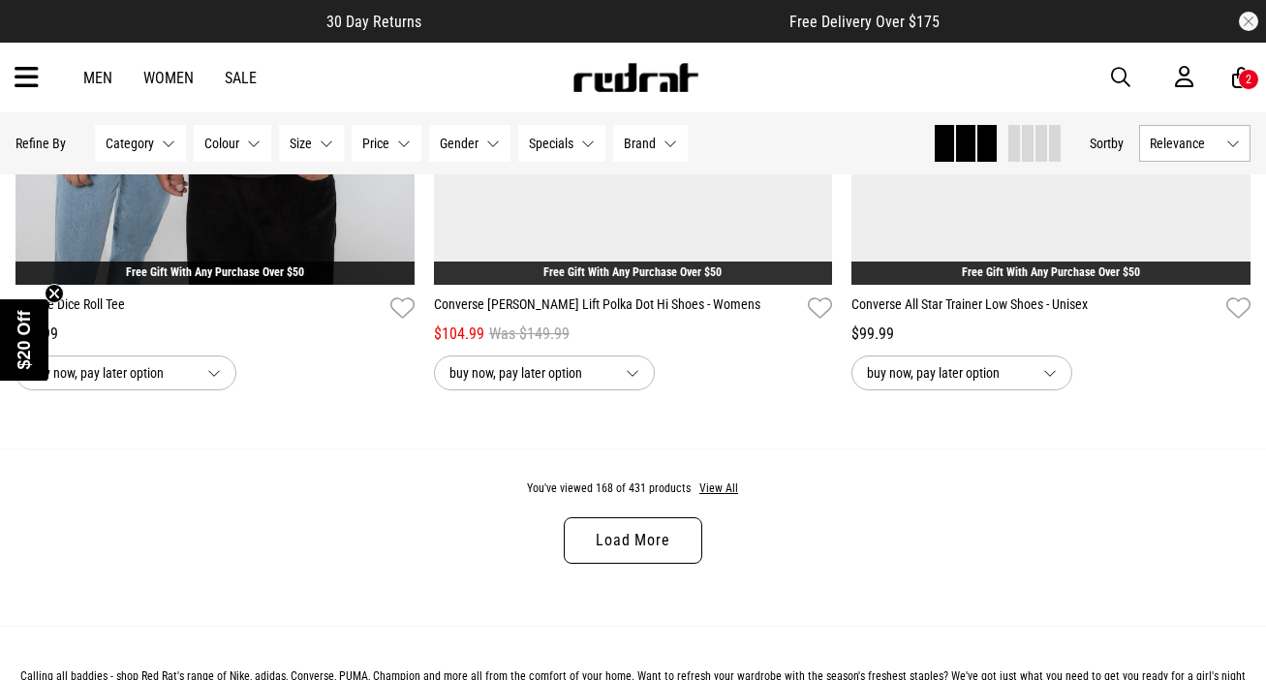
click at [693, 541] on link "Load More" at bounding box center [633, 540] width 138 height 46
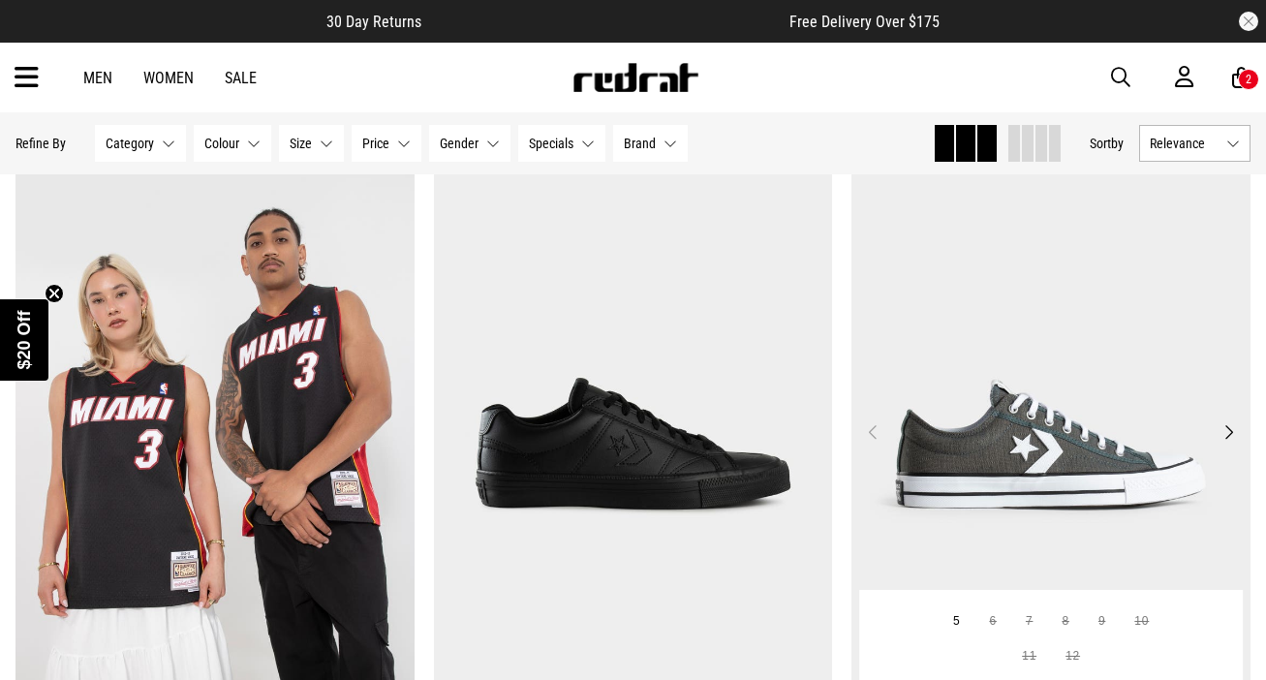
scroll to position [10833, 0]
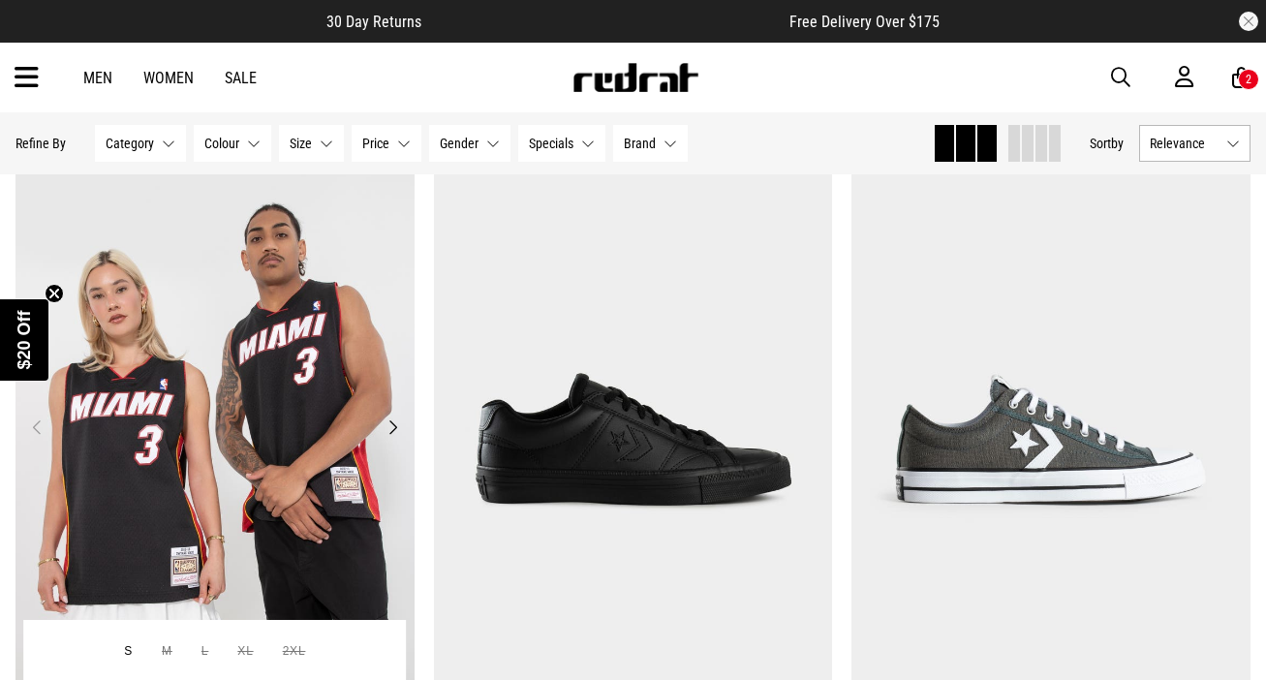
click at [201, 488] on img at bounding box center [214, 439] width 399 height 559
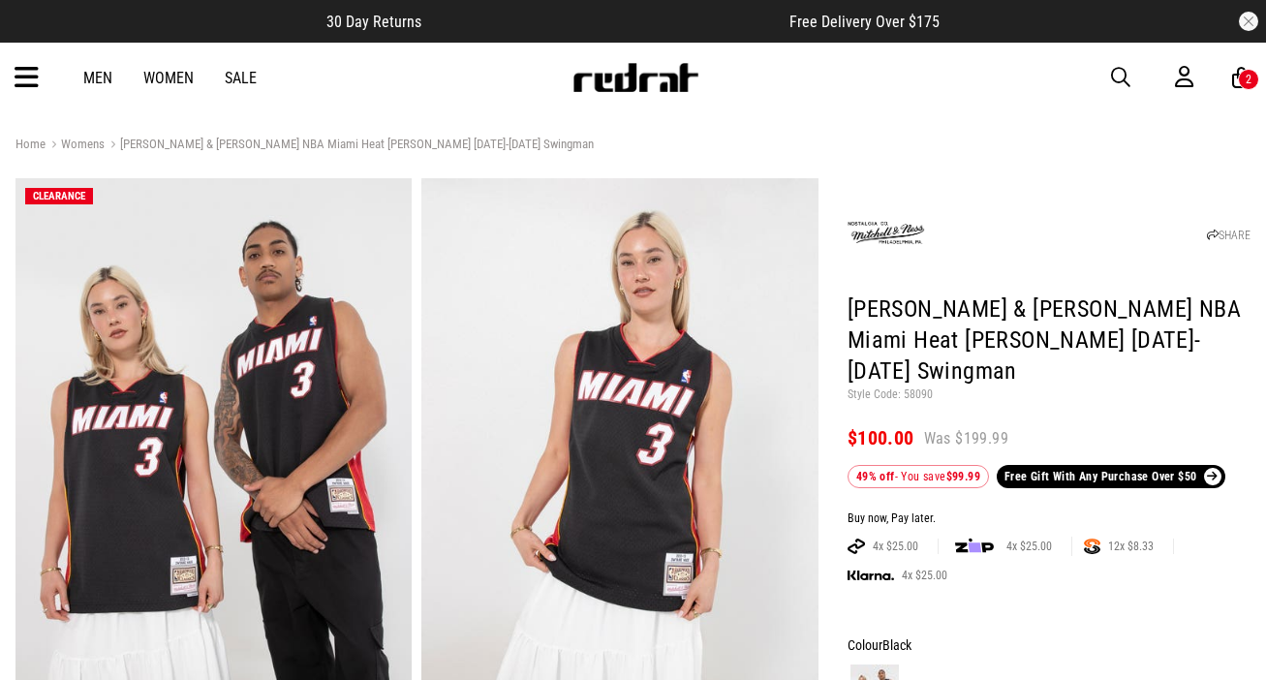
click at [310, 399] on img at bounding box center [213, 451] width 396 height 546
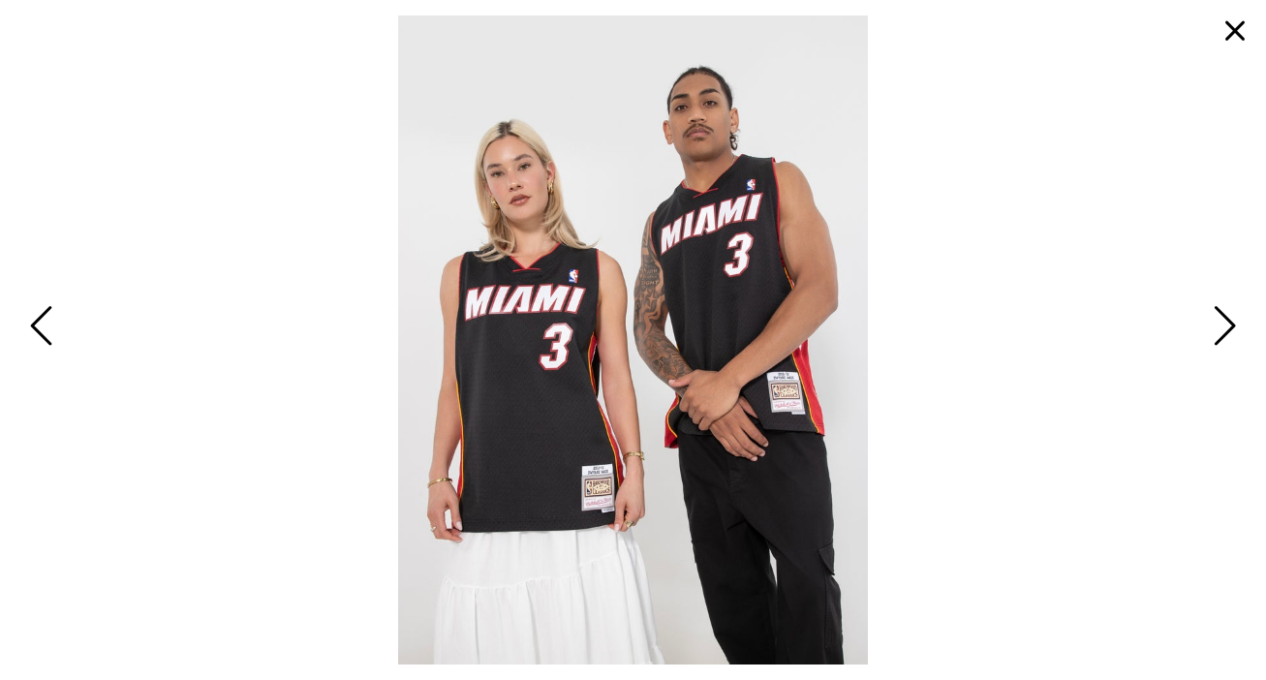
click at [1238, 22] on button "button" at bounding box center [1234, 31] width 46 height 46
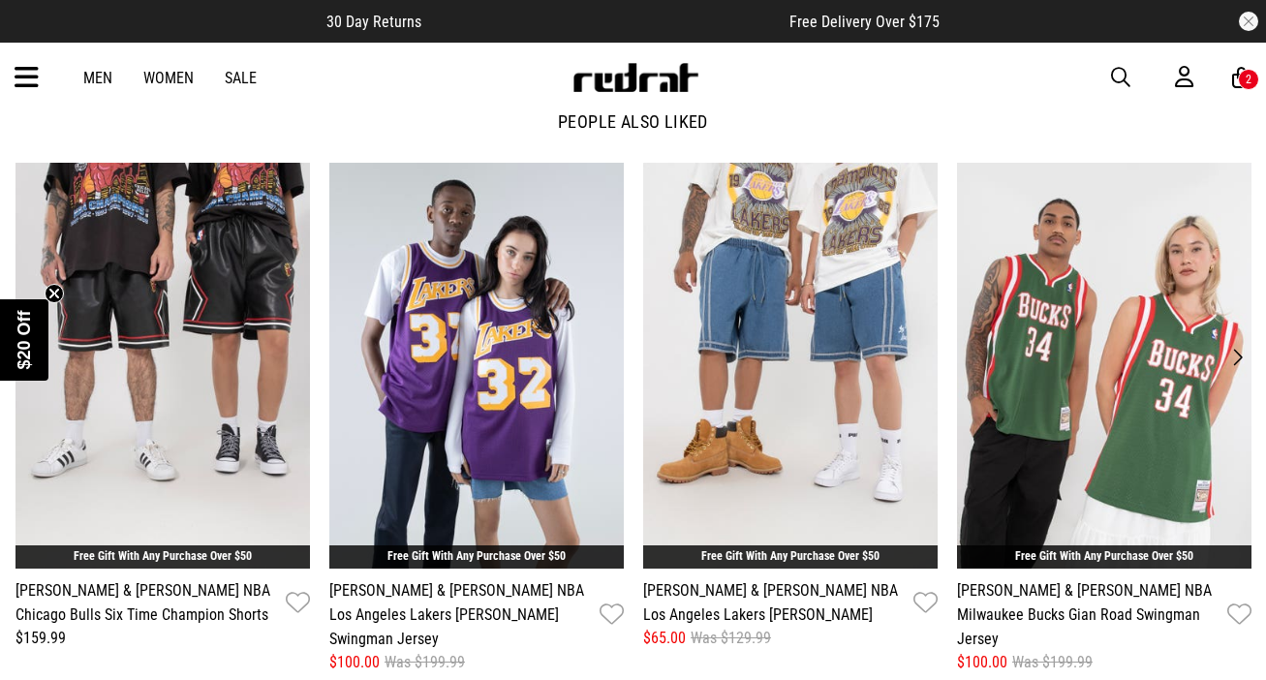
scroll to position [2722, 0]
